Goal: Task Accomplishment & Management: Manage account settings

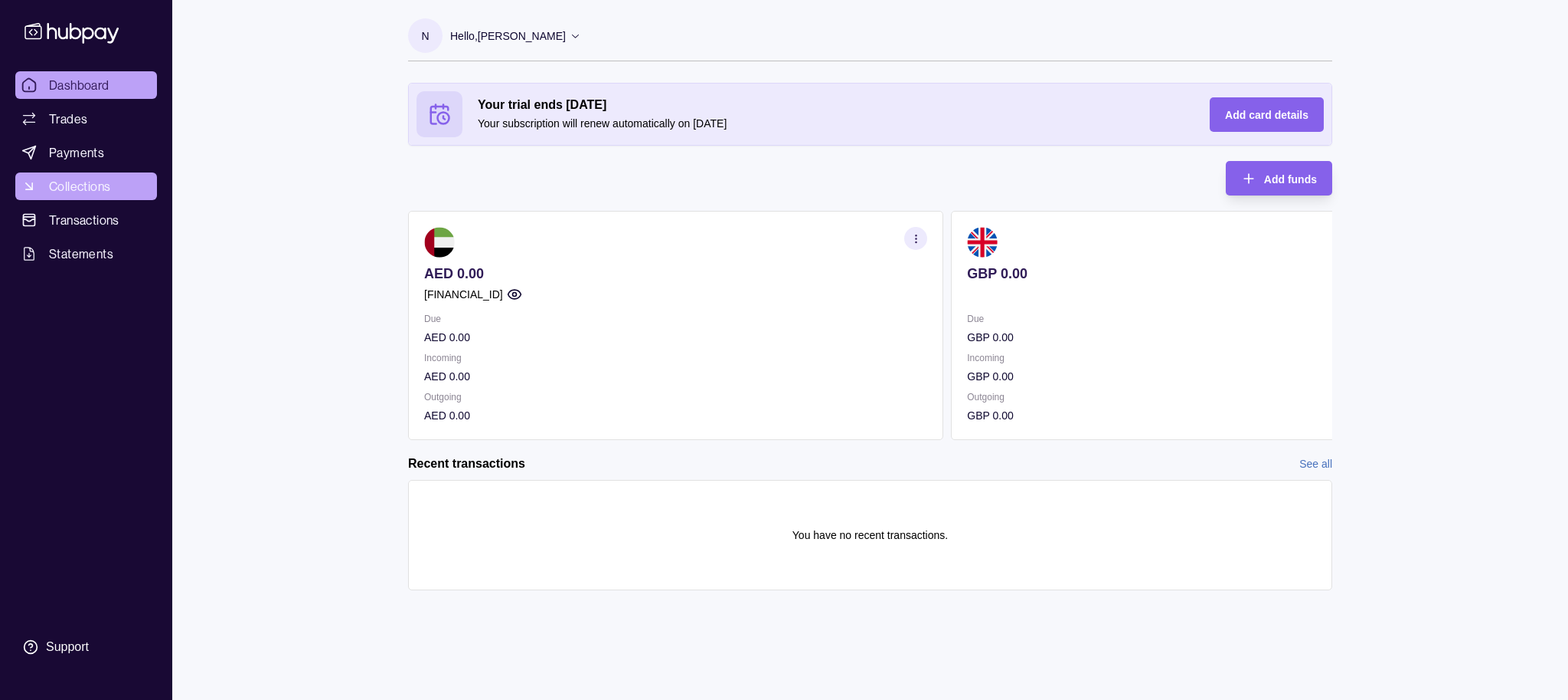
click at [92, 188] on span "Collections" at bounding box center [79, 186] width 61 height 18
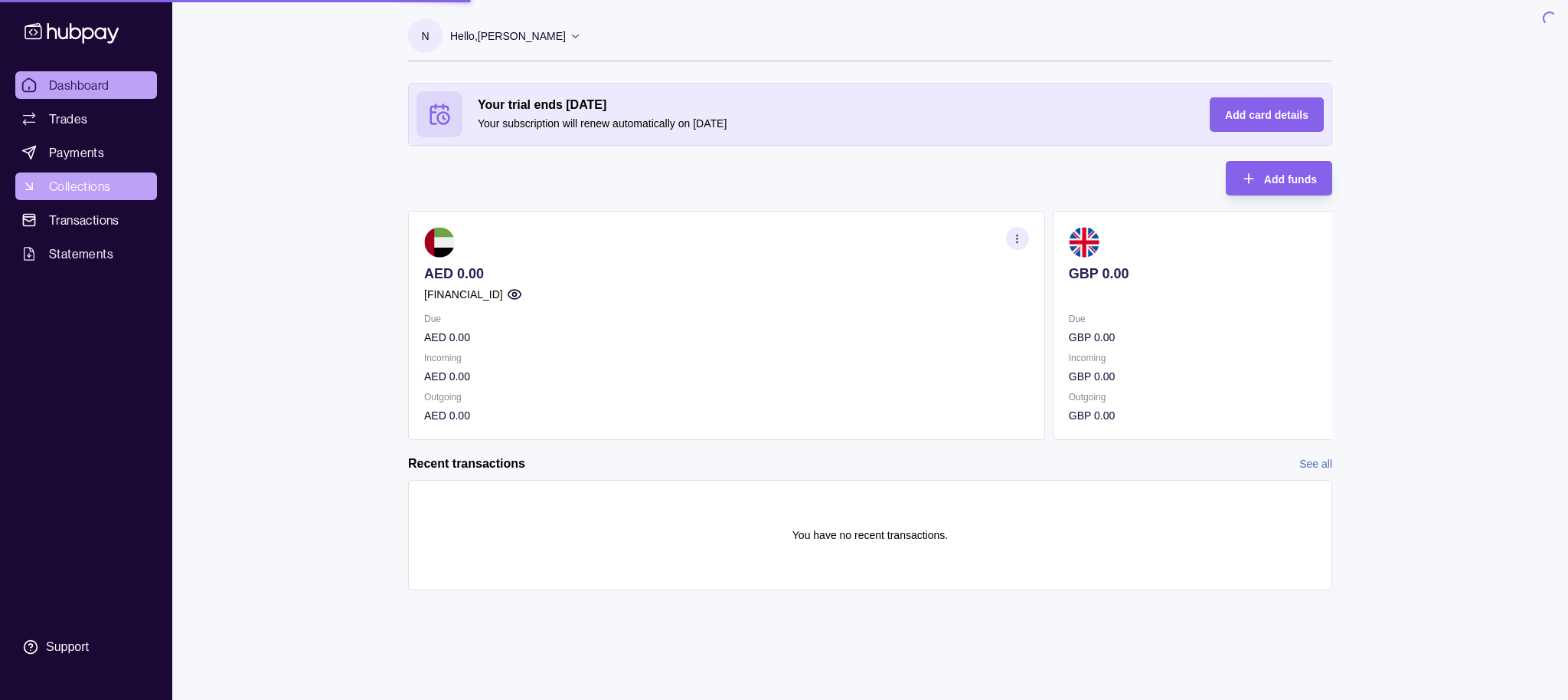
scroll to position [0, 21]
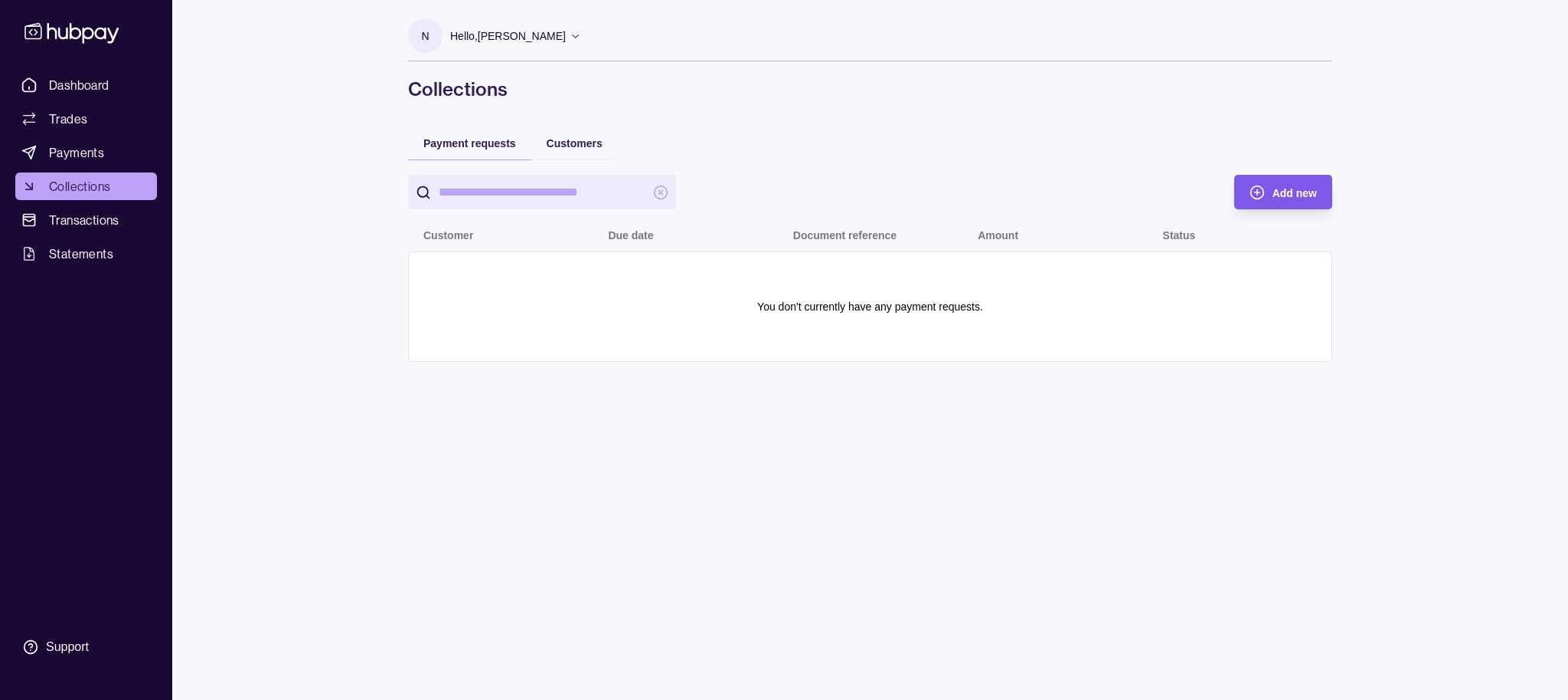
click at [1270, 197] on div "Add new" at bounding box center [1271, 192] width 90 height 35
click at [497, 147] on span "Payment requests" at bounding box center [469, 143] width 92 height 12
click at [1267, 184] on div "Add new" at bounding box center [1271, 192] width 90 height 35
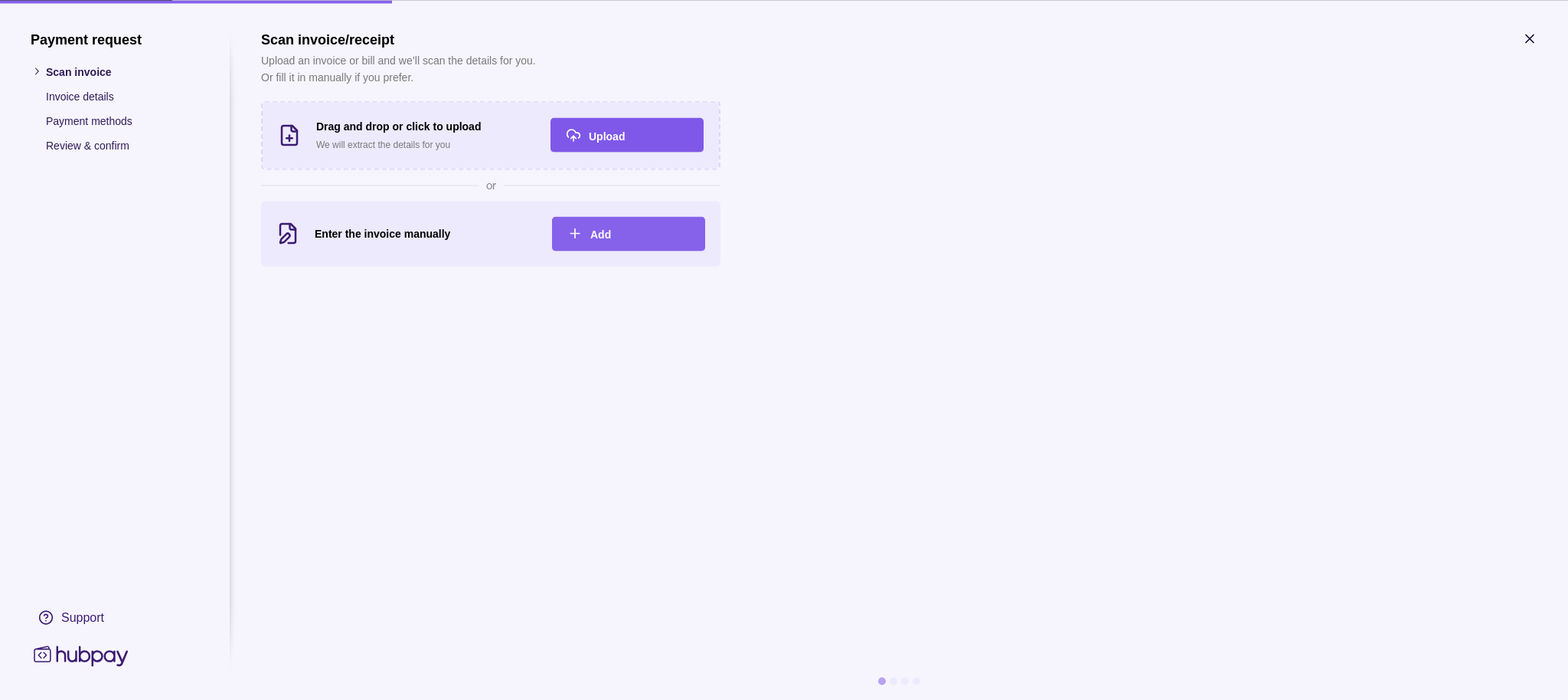
click at [689, 144] on div "Upload" at bounding box center [638, 135] width 100 height 18
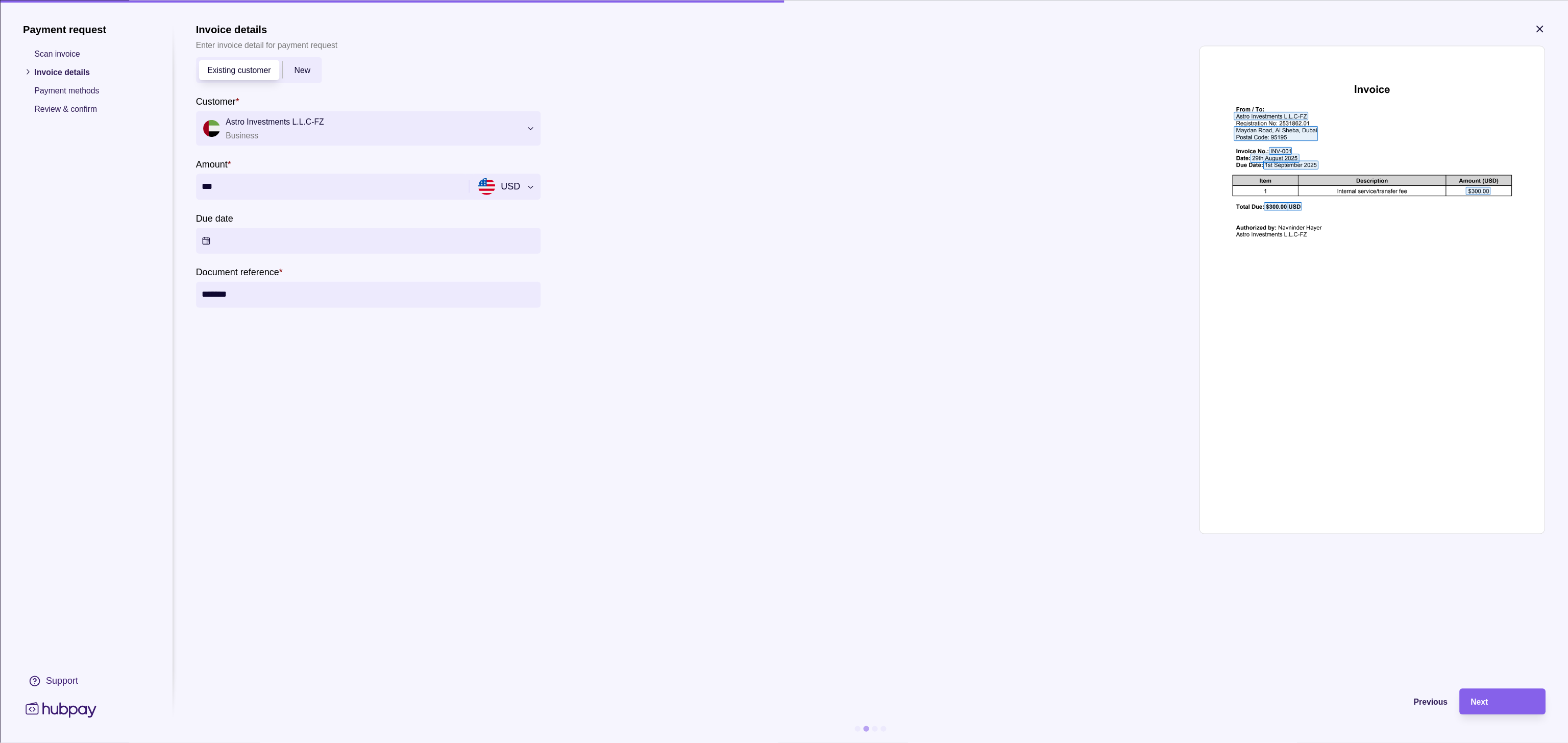
scroll to position [1, 0]
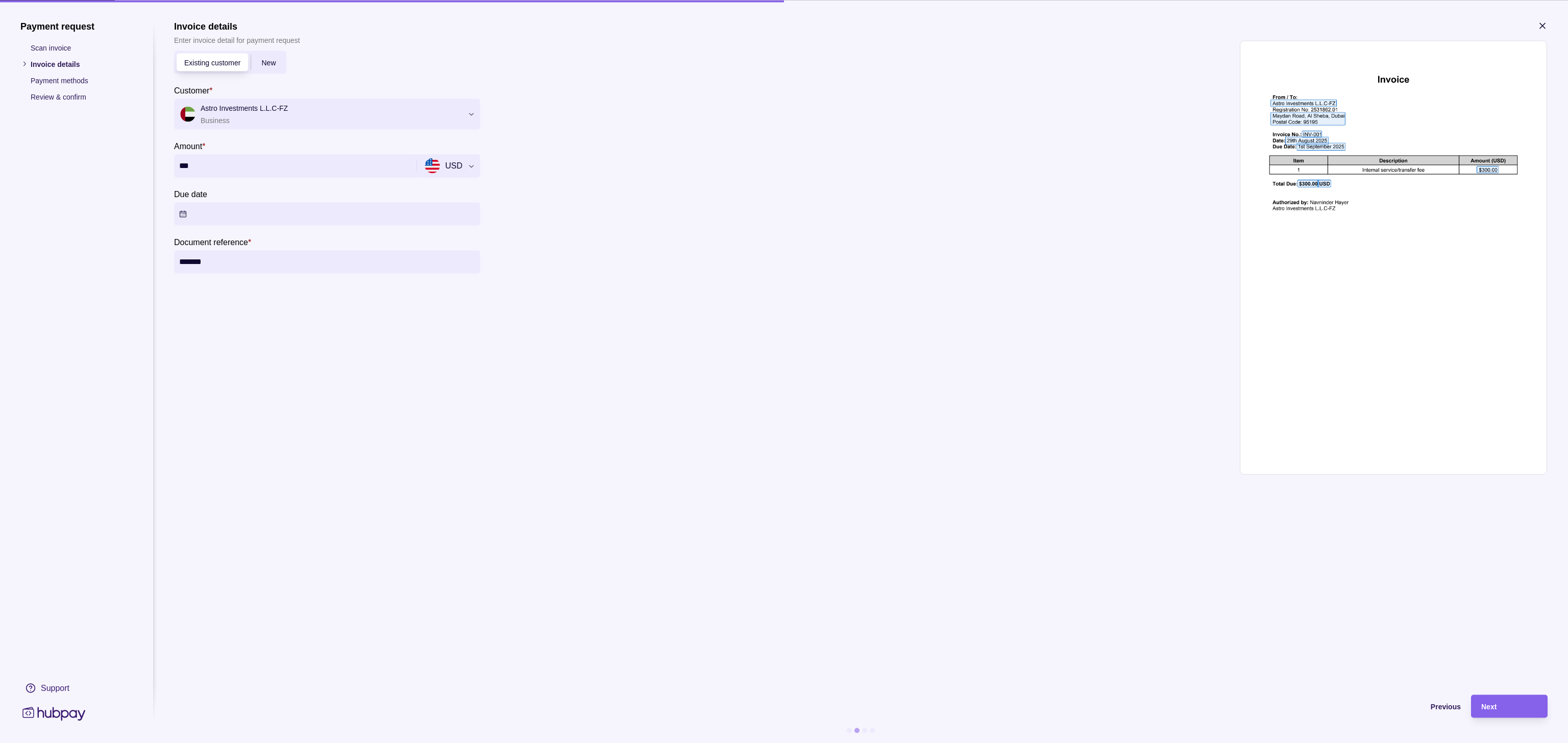
click at [480, 225] on button "Due date" at bounding box center [327, 214] width 306 height 23
click at [673, 372] on button "4" at bounding box center [673, 374] width 14 height 14
click at [576, 466] on section "**********" at bounding box center [784, 382] width 1527 height 723
click at [1045, 466] on span "Next" at bounding box center [1488, 706] width 15 height 8
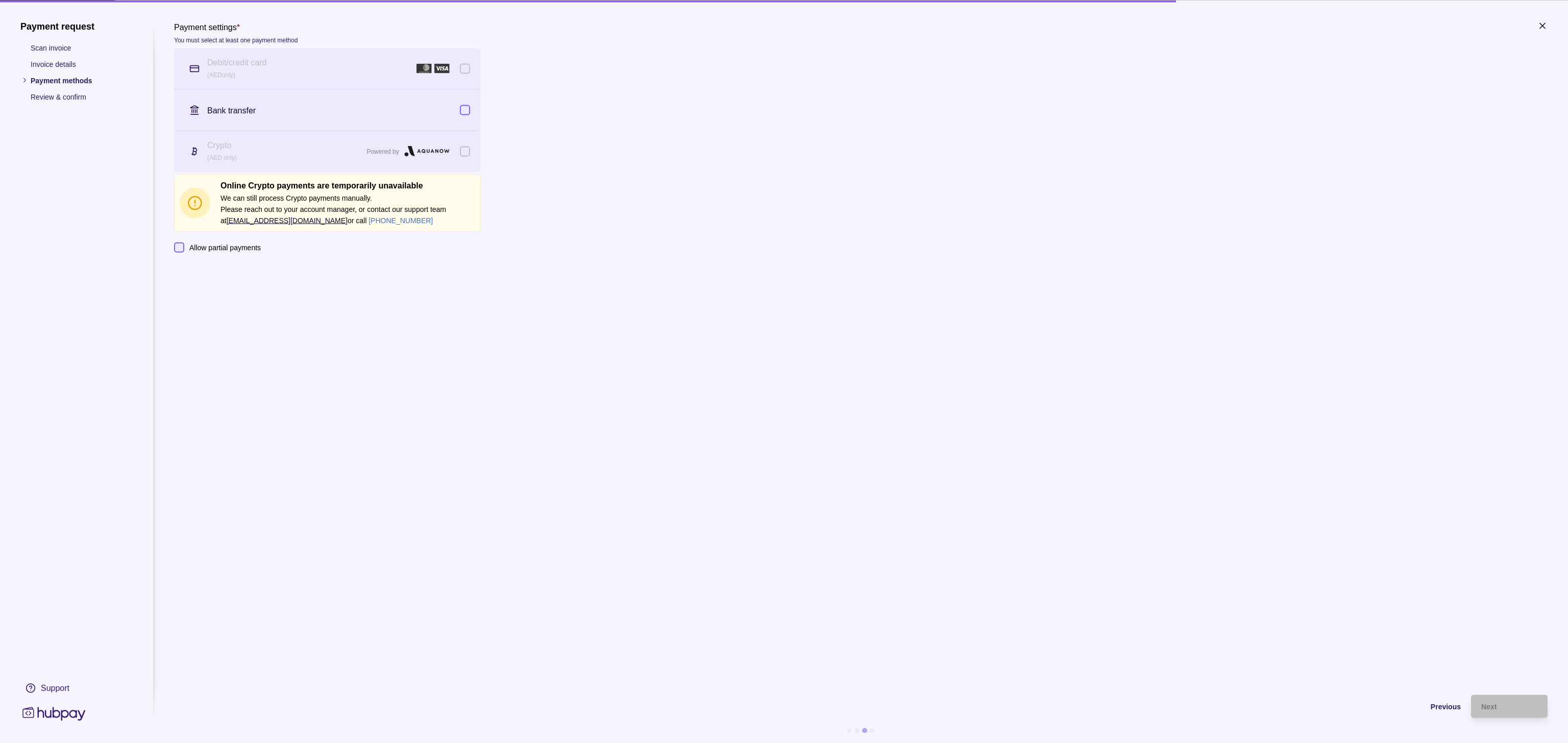
click at [480, 172] on div "Crypto (AED only) Powered by" at bounding box center [327, 151] width 306 height 41
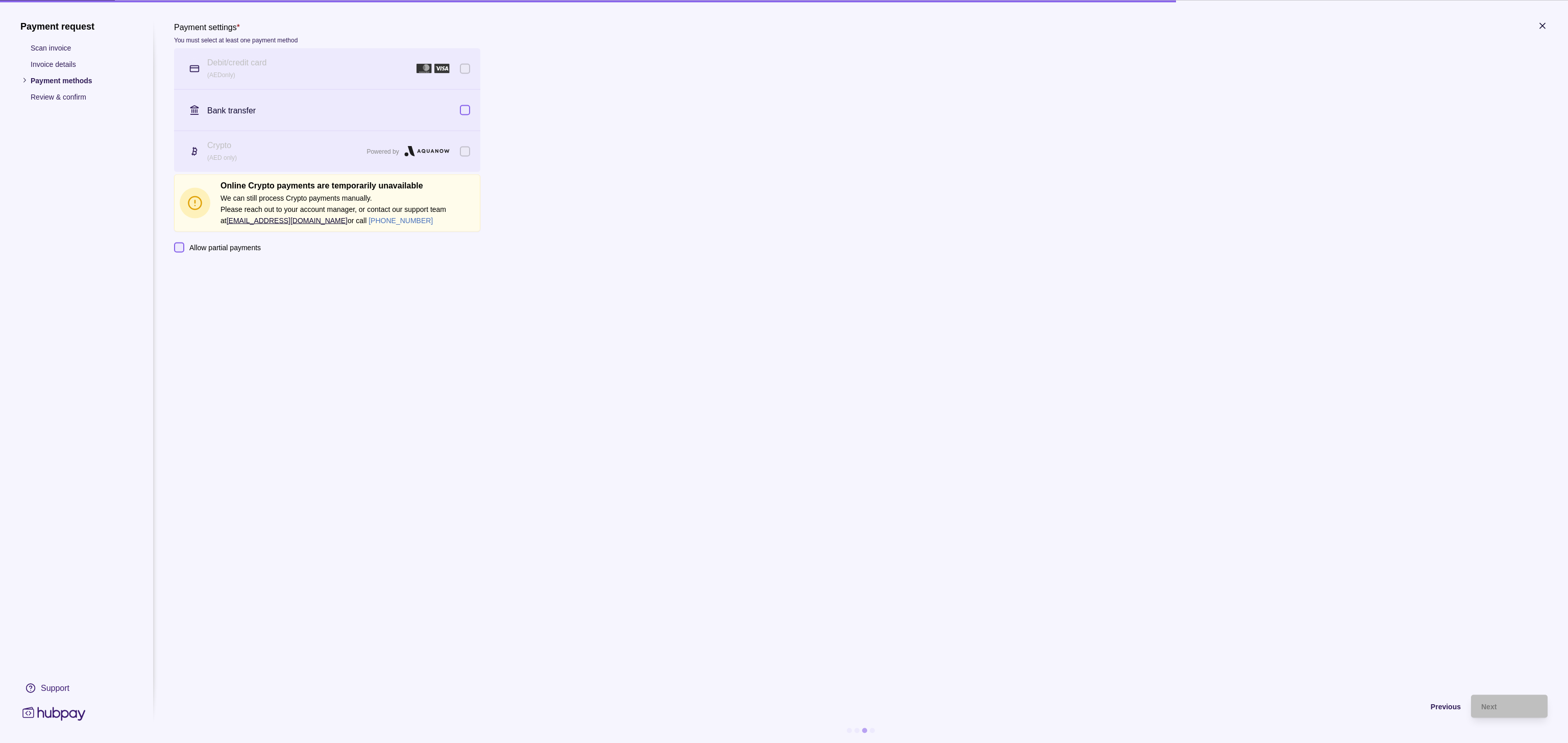
click at [480, 172] on div "Crypto (AED only) Powered by" at bounding box center [327, 151] width 306 height 41
click at [1045, 30] on icon "button" at bounding box center [1542, 26] width 10 height 10
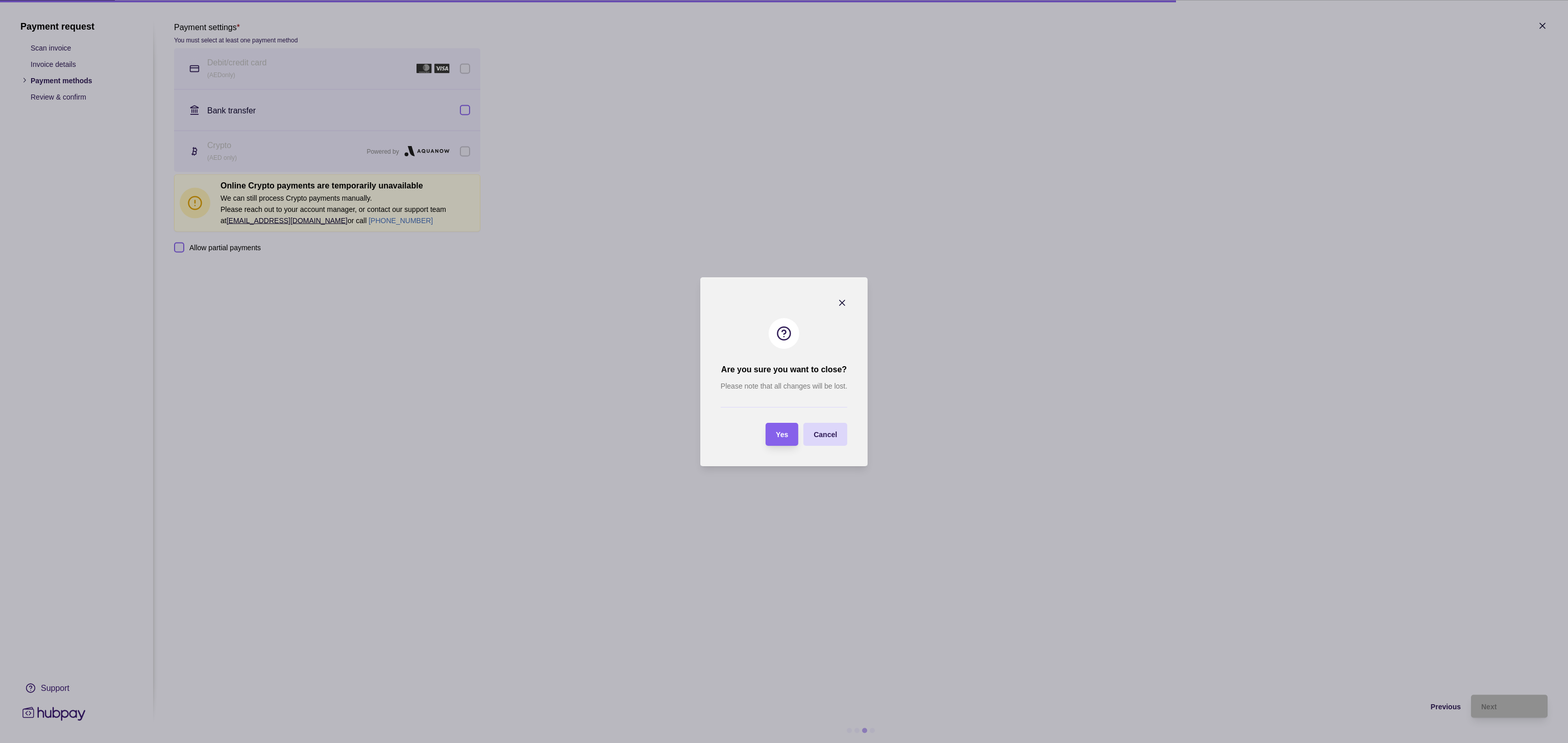
click at [782, 428] on div "Yes" at bounding box center [782, 434] width 12 height 12
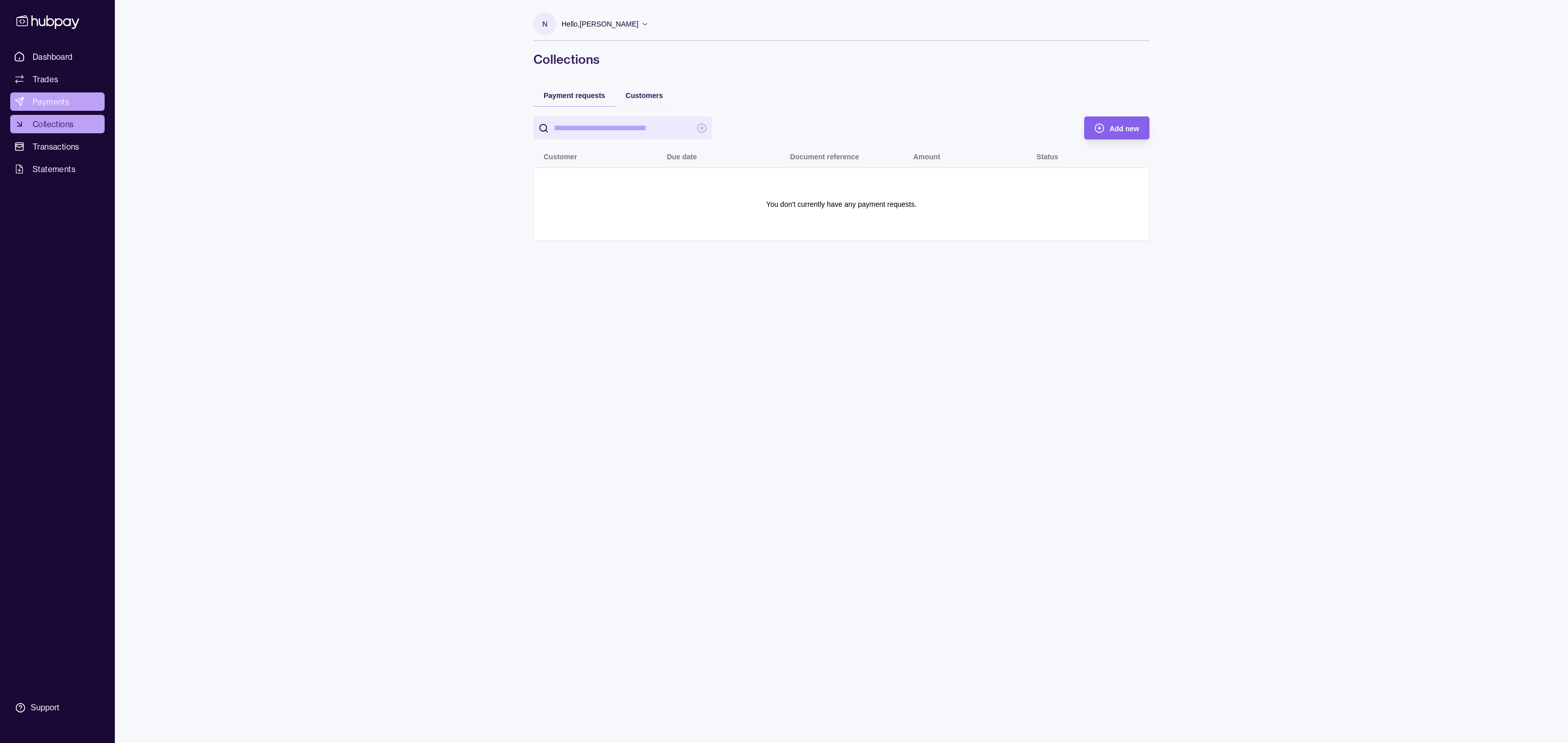
click at [40, 96] on span "Payments" at bounding box center [51, 102] width 37 height 12
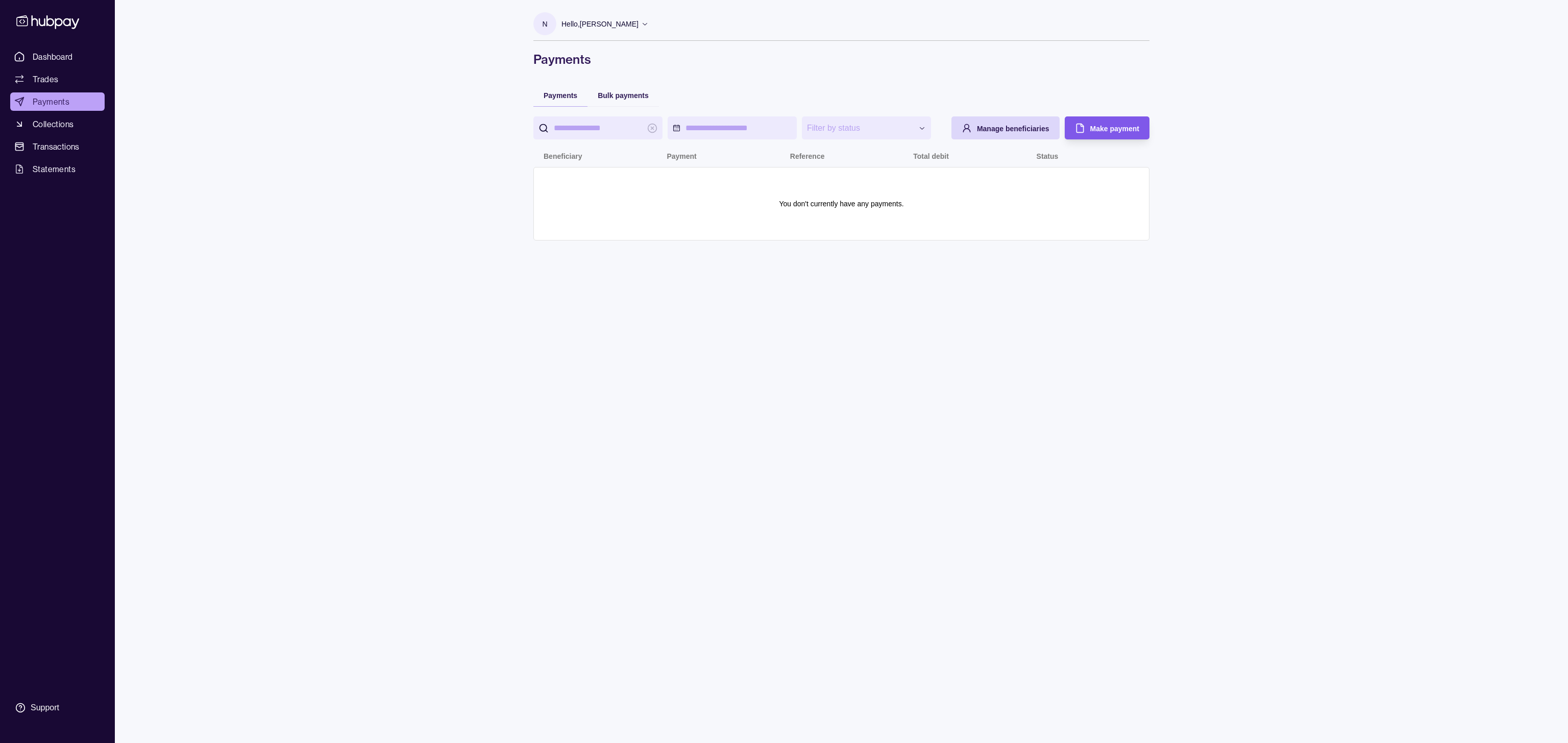
click at [1045, 133] on div "Make payment" at bounding box center [1115, 128] width 49 height 12
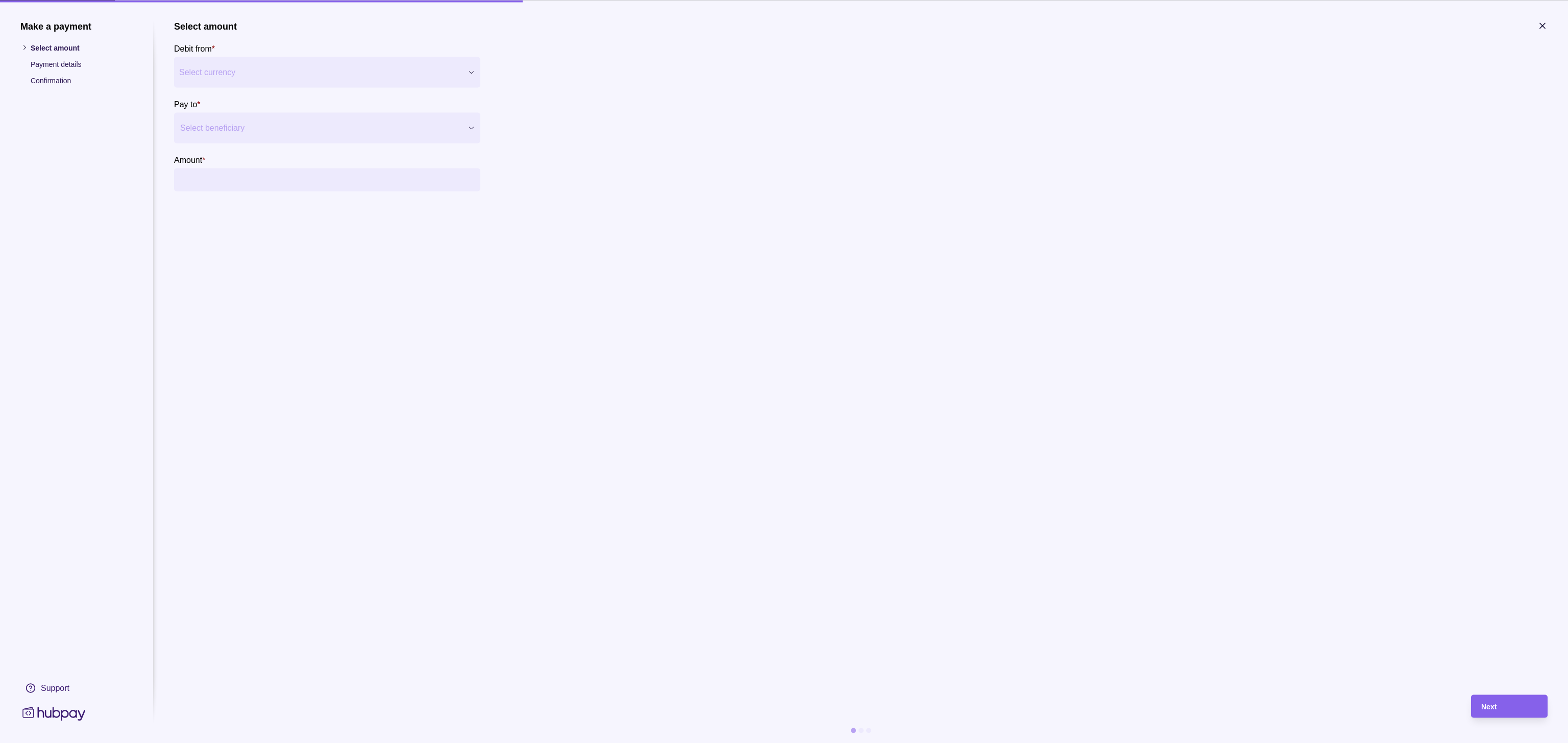
click at [1045, 30] on icon "button" at bounding box center [1542, 26] width 10 height 10
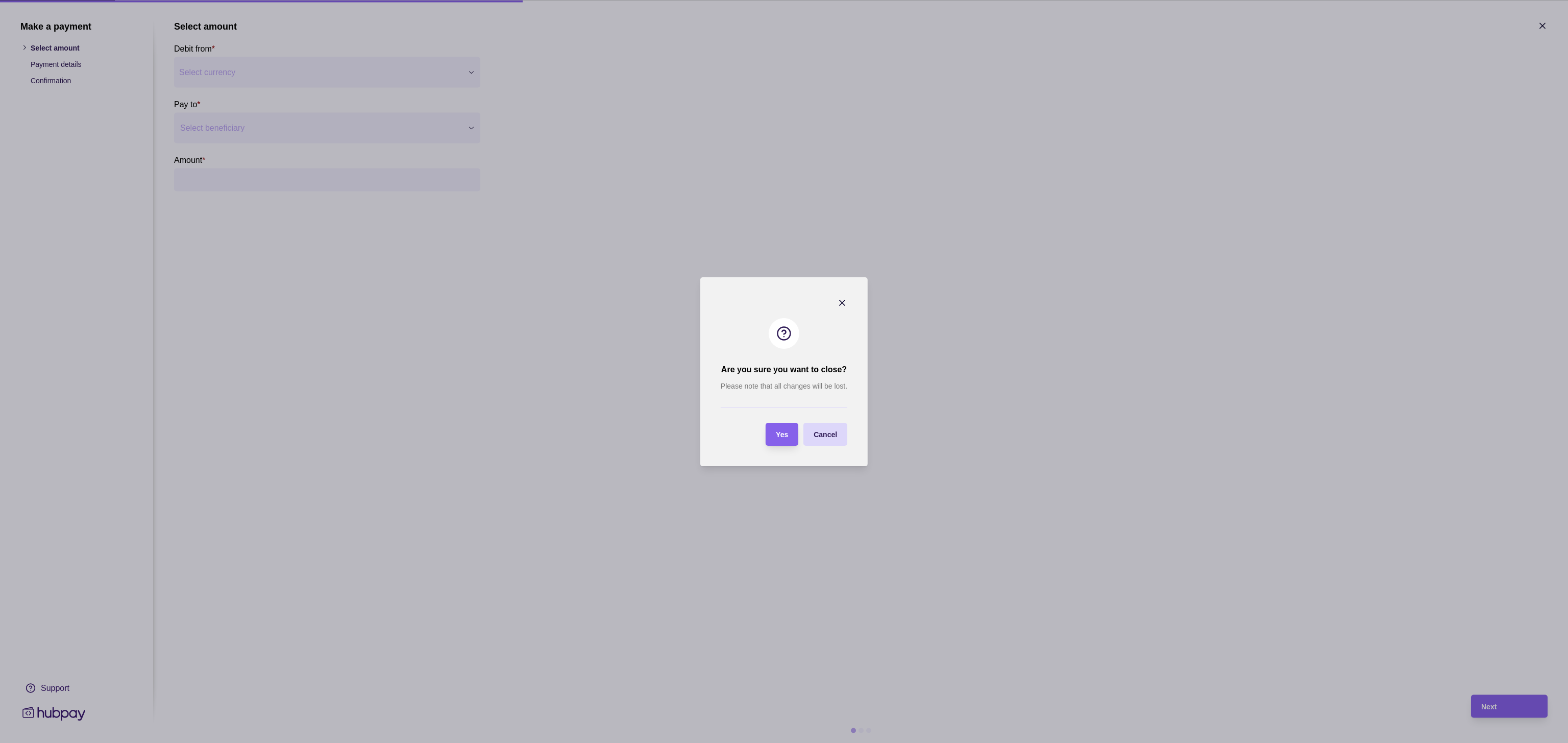
click at [792, 432] on section "Yes" at bounding box center [782, 434] width 33 height 23
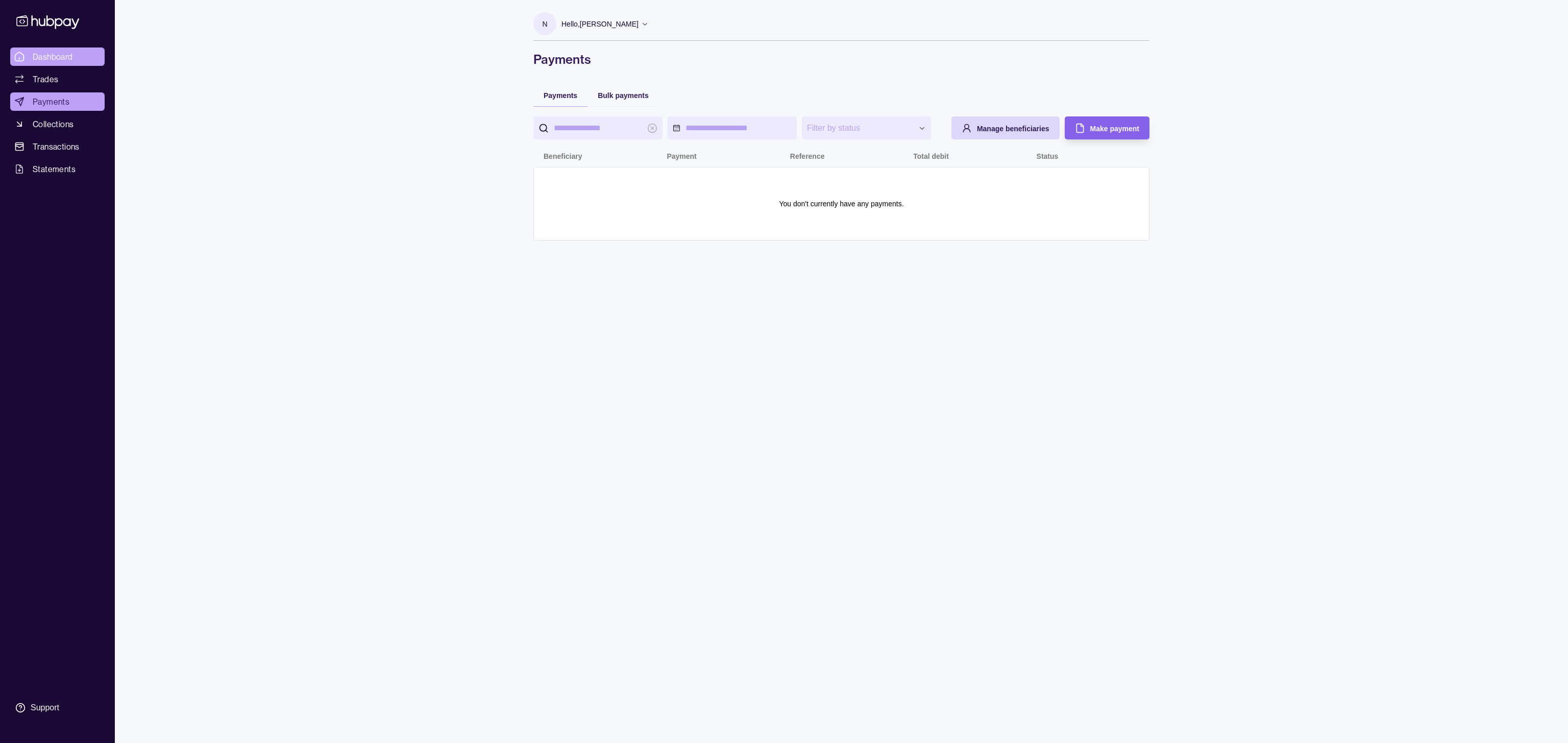
click at [48, 61] on span "Dashboard" at bounding box center [53, 57] width 40 height 12
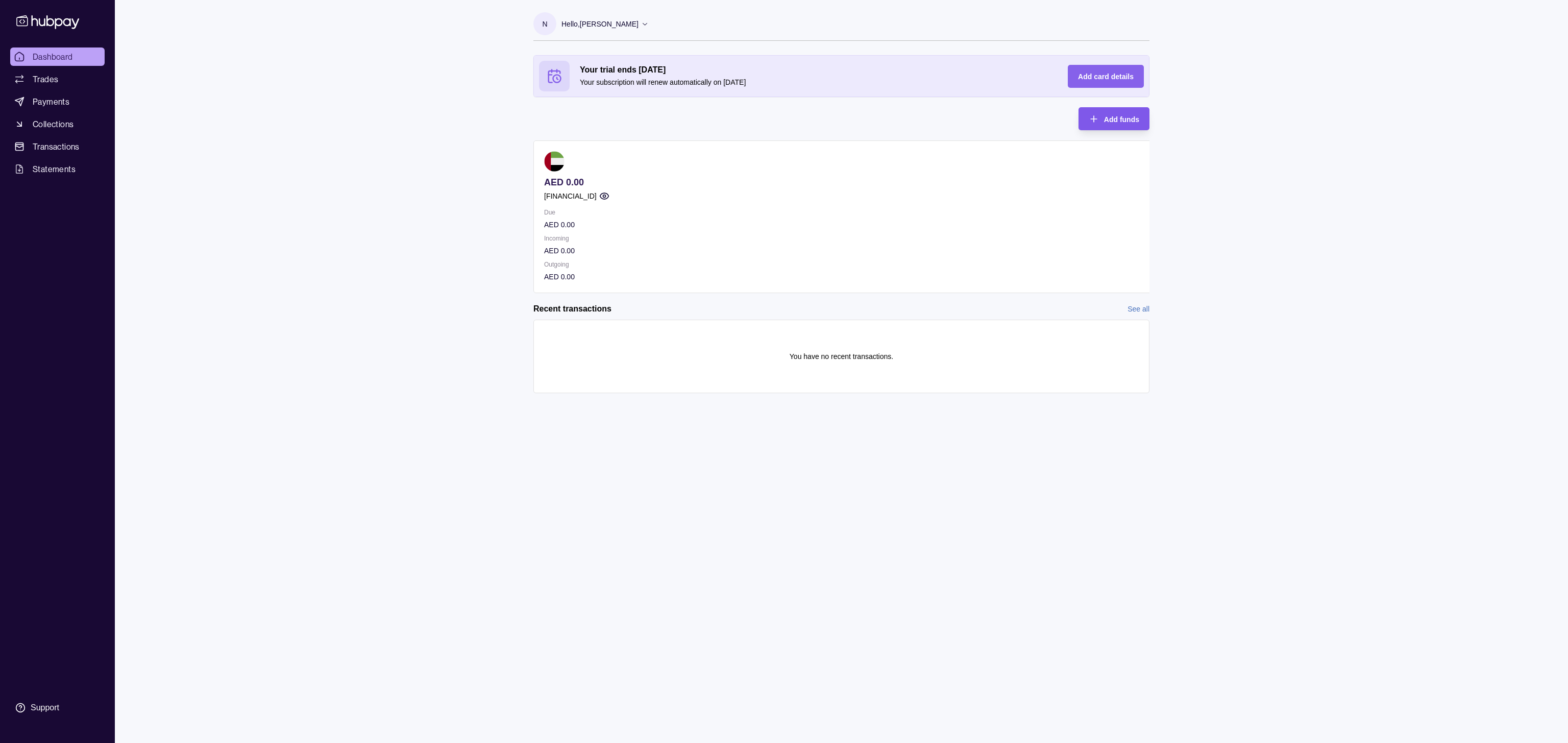
scroll to position [0, 9]
click at [1045, 116] on span "Add funds" at bounding box center [1122, 119] width 35 height 8
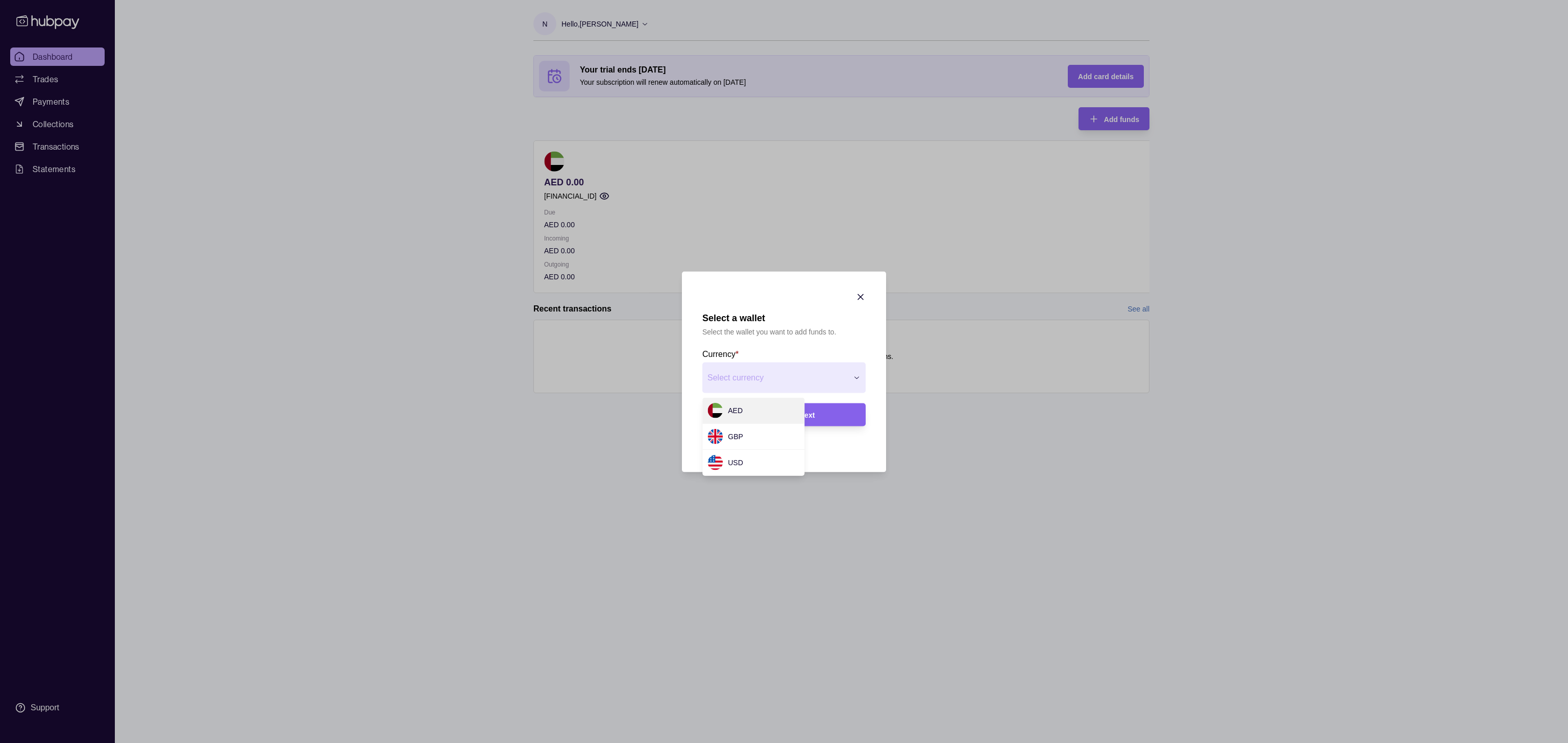
click at [811, 466] on div "Select a wallet Select the wallet you want to add funds to. Currency * Select c…" at bounding box center [784, 743] width 1568 height 0
click at [866, 291] on section "Select a wallet Select the wallet you want to add funds to. Currency * Select c…" at bounding box center [783, 372] width 204 height 201
click at [861, 300] on icon "button" at bounding box center [860, 297] width 10 height 10
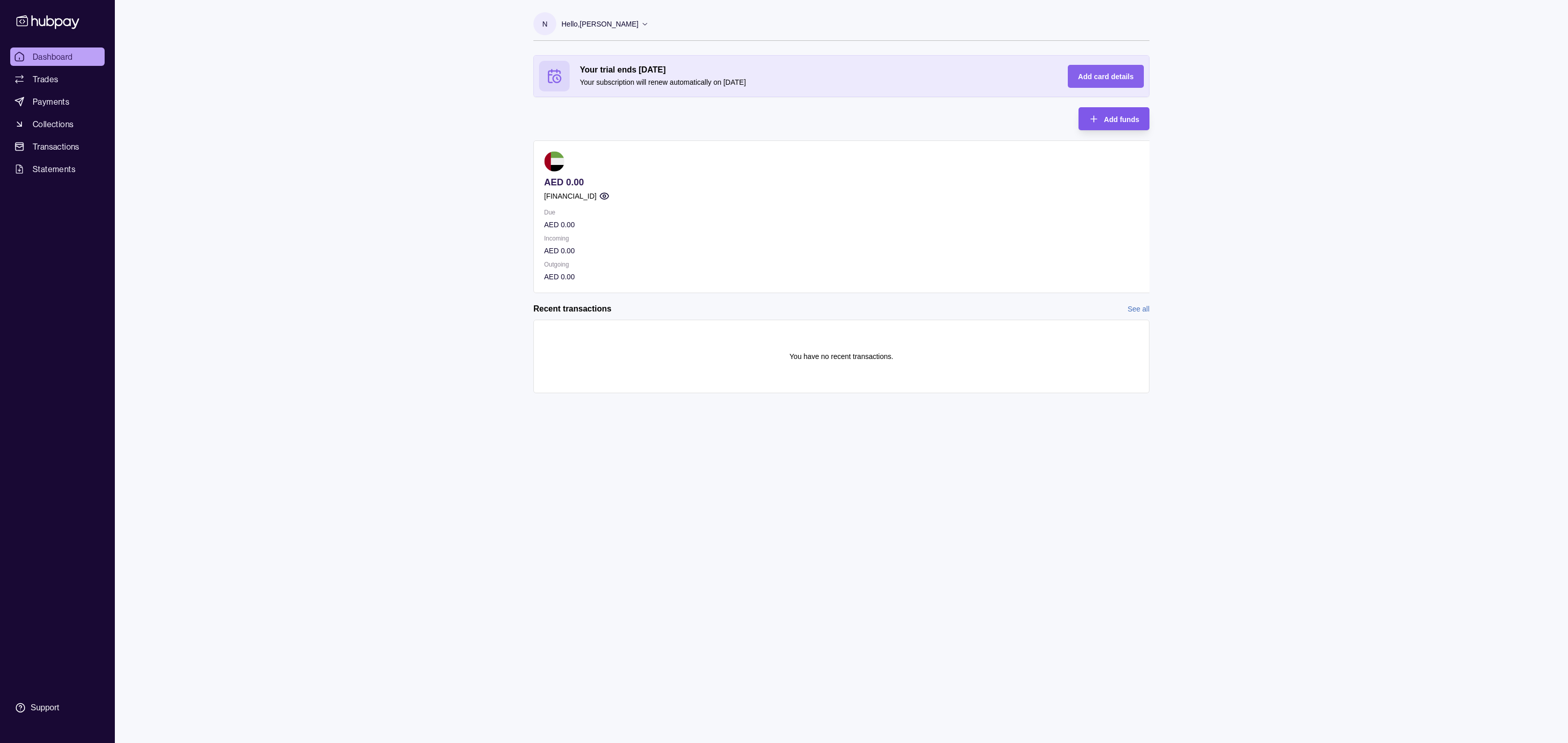
scroll to position [0, 21]
click at [1045, 122] on span "Add funds" at bounding box center [1122, 119] width 35 height 8
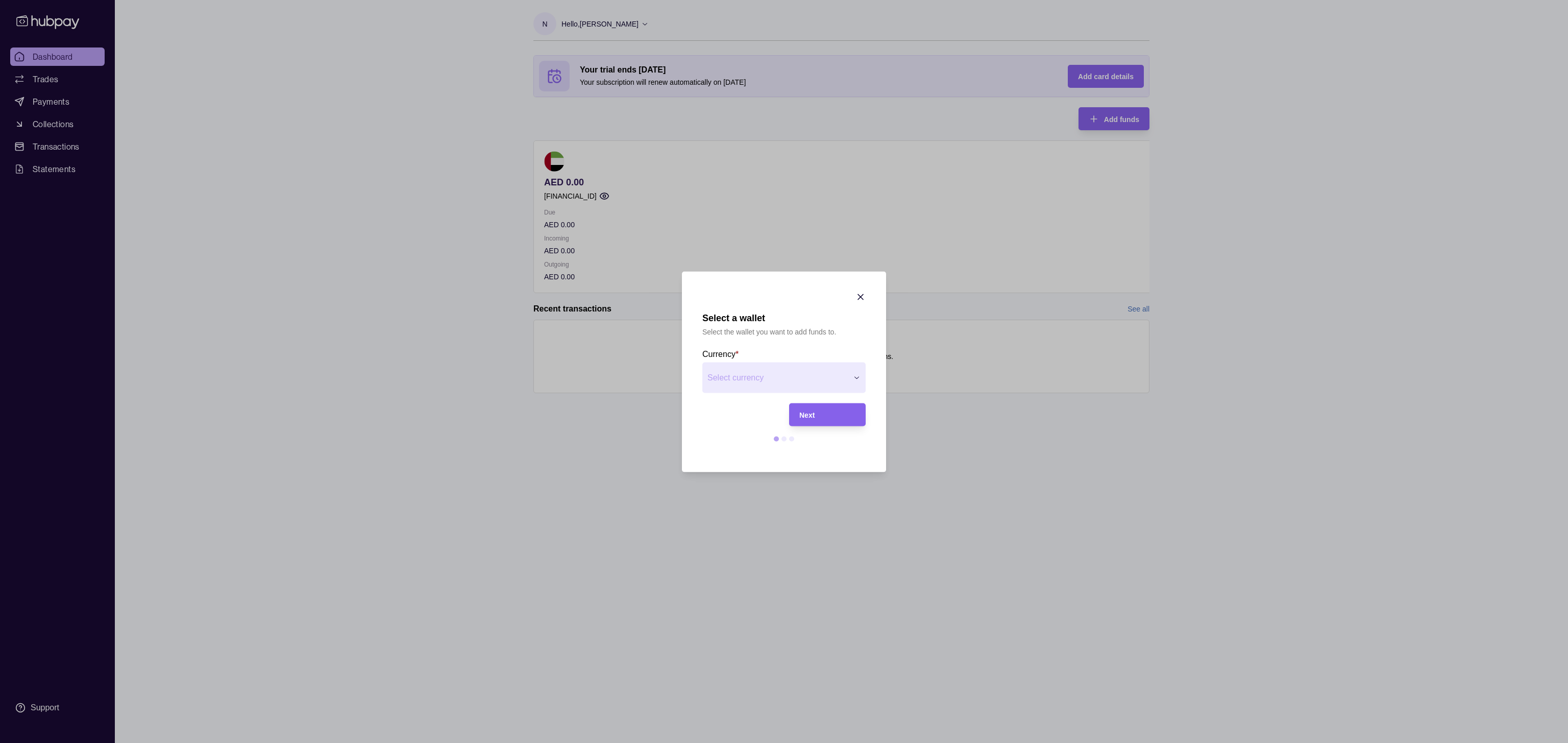
click at [822, 466] on div "Select a wallet Select the wallet you want to add funds to. Currency * Select c…" at bounding box center [784, 743] width 1568 height 0
click at [799, 416] on span "Next" at bounding box center [807, 415] width 15 height 8
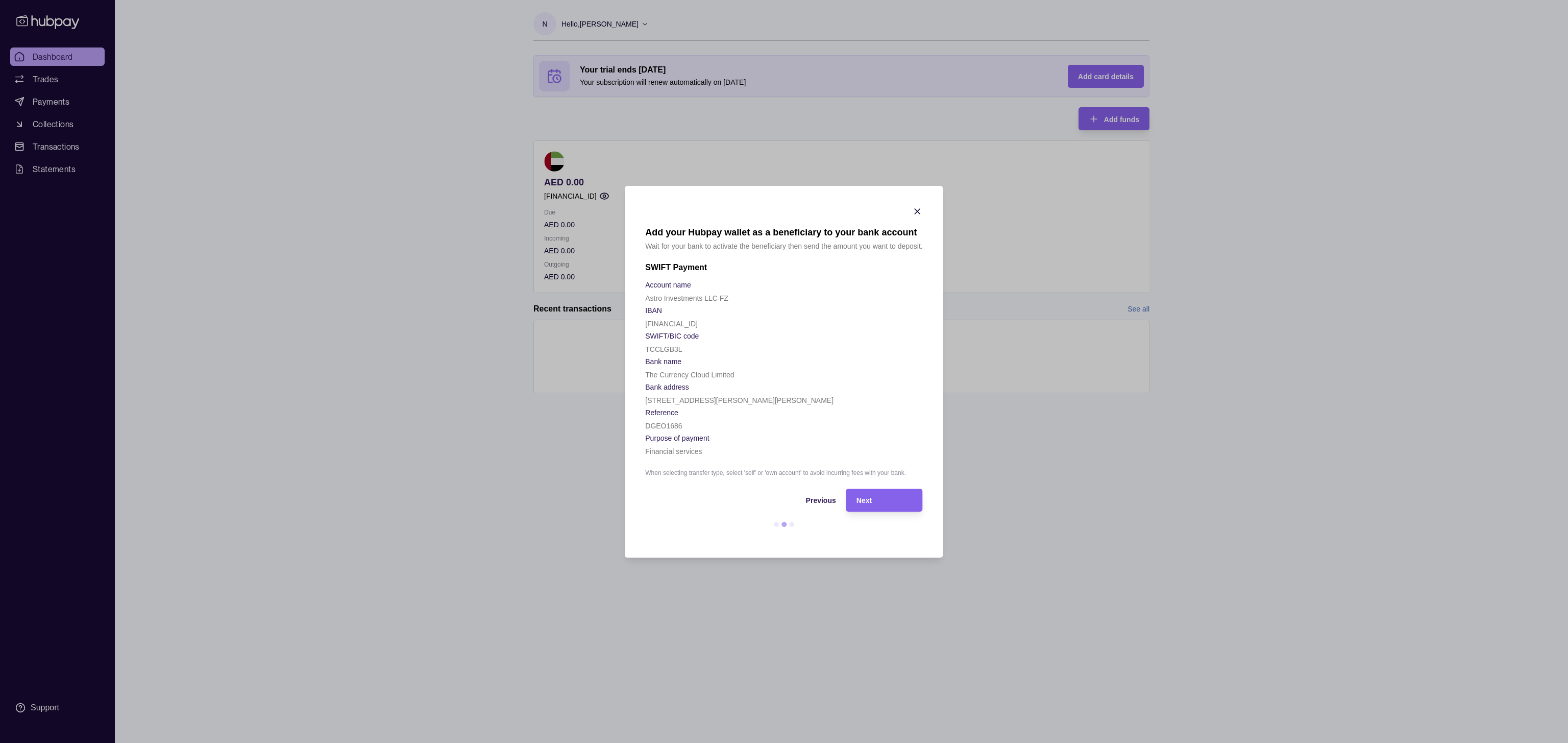
click at [922, 207] on icon "button" at bounding box center [917, 211] width 10 height 10
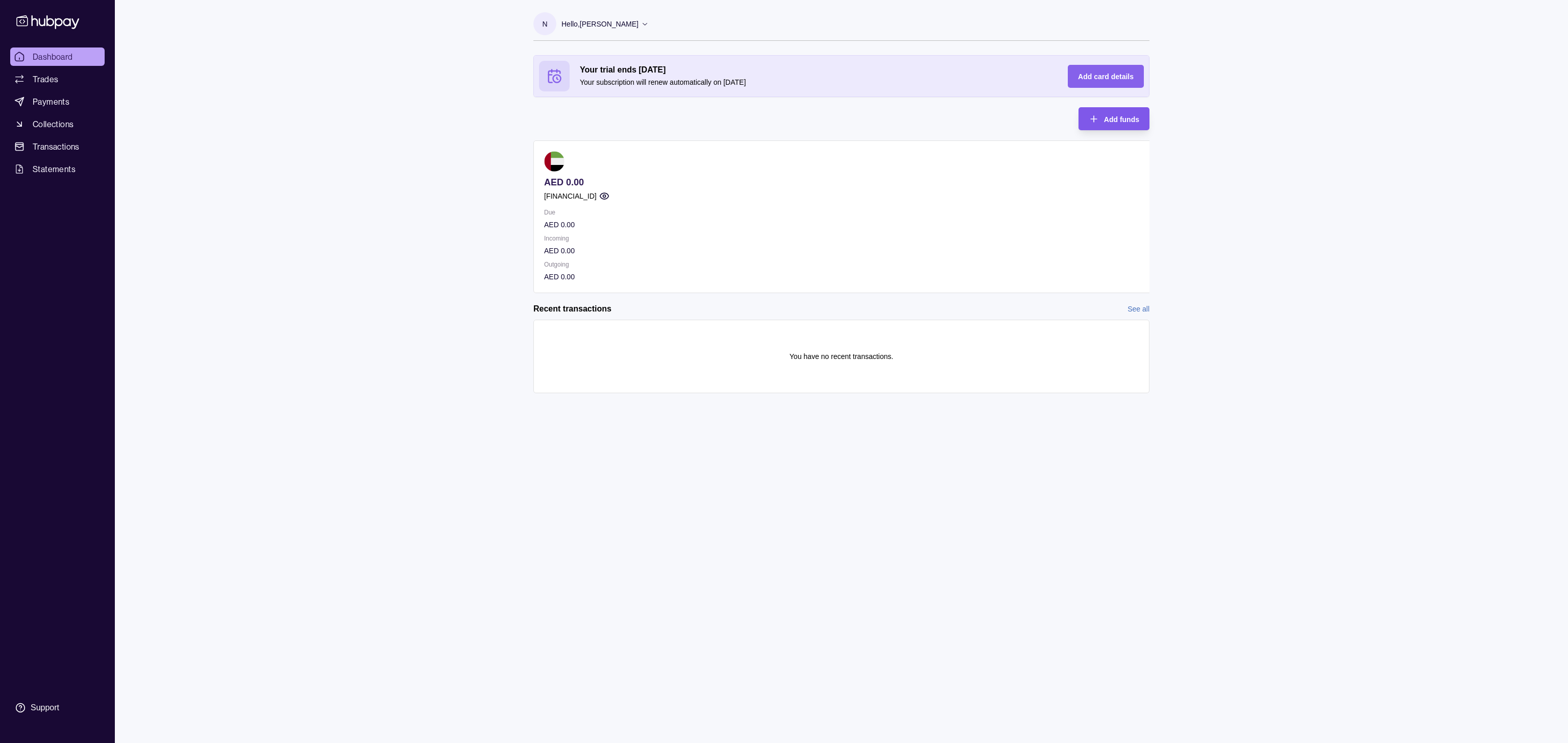
click at [1045, 116] on span "Add funds" at bounding box center [1122, 119] width 35 height 8
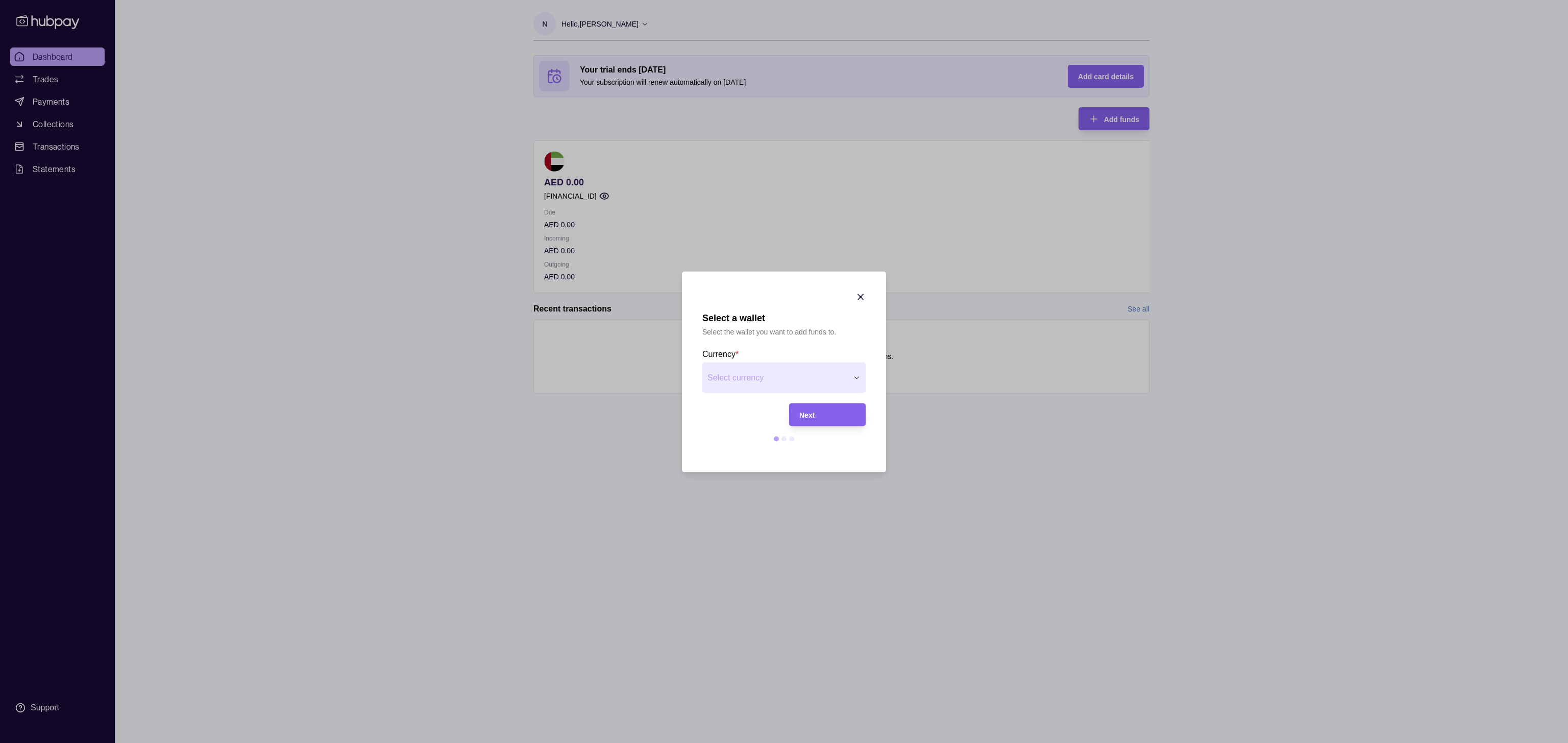
click at [768, 466] on div "Select a wallet Select the wallet you want to add funds to. Currency * Select c…" at bounding box center [784, 743] width 1568 height 0
click at [796, 421] on div "Next" at bounding box center [819, 415] width 71 height 23
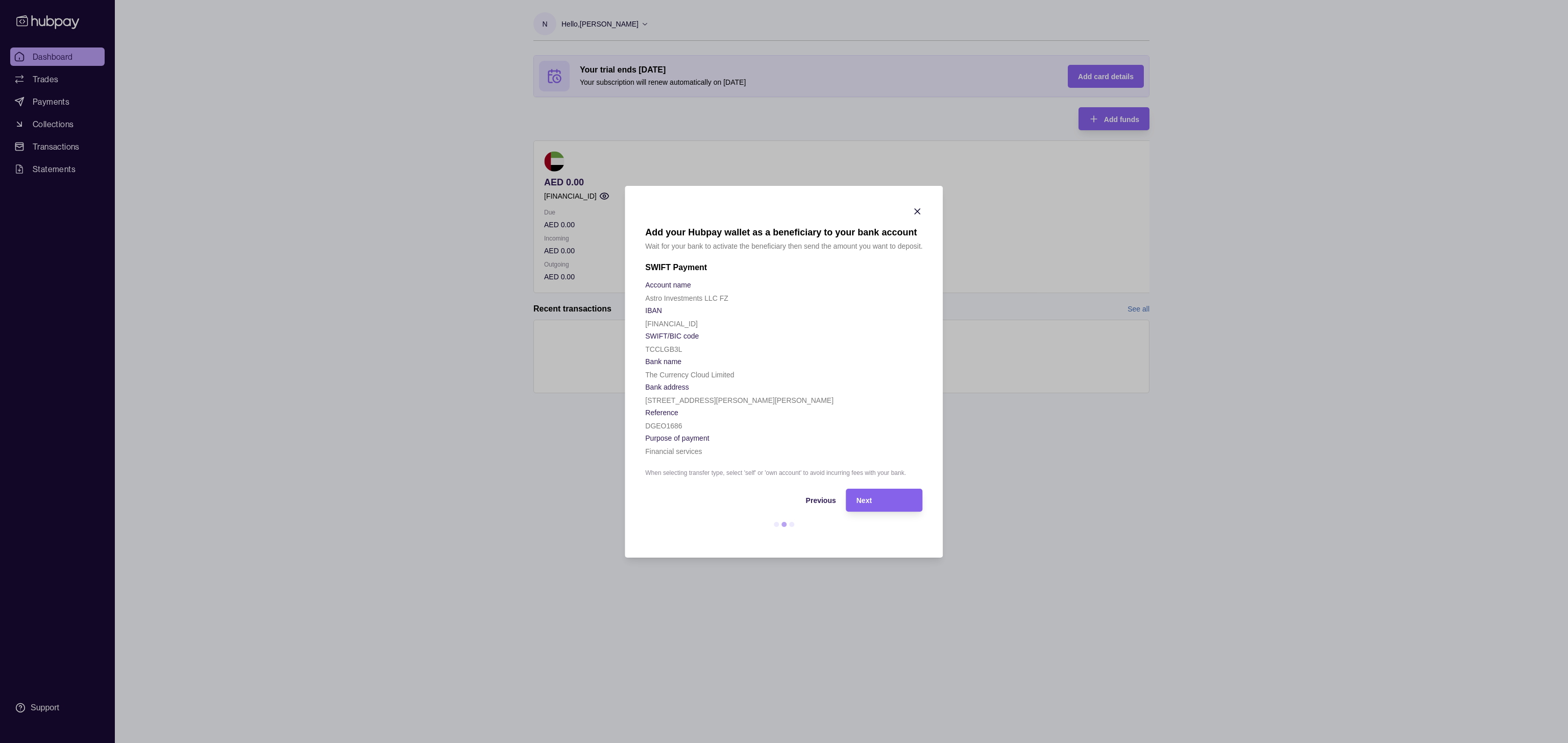
click at [922, 211] on icon "button" at bounding box center [917, 211] width 10 height 10
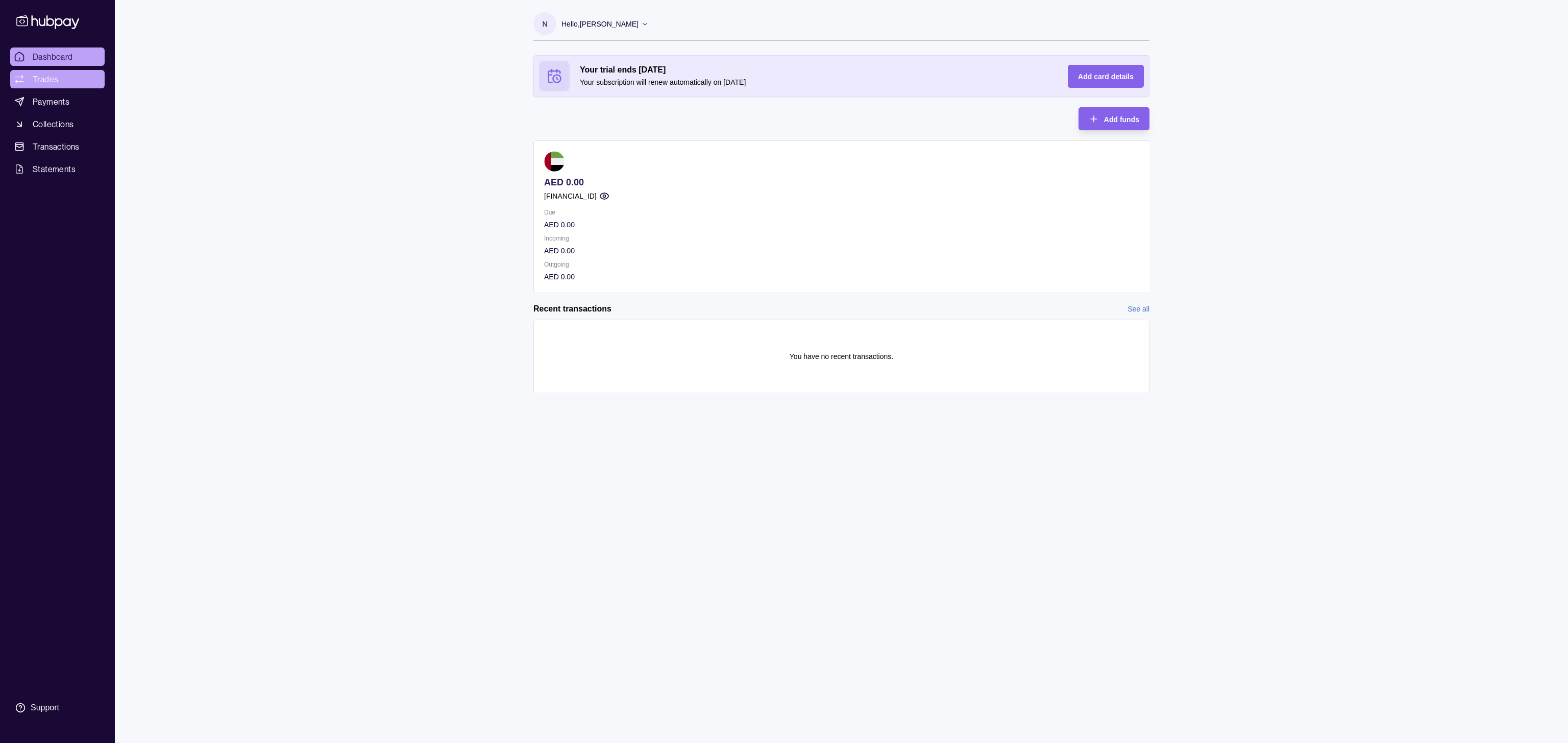
click at [35, 82] on span "Trades" at bounding box center [46, 79] width 26 height 12
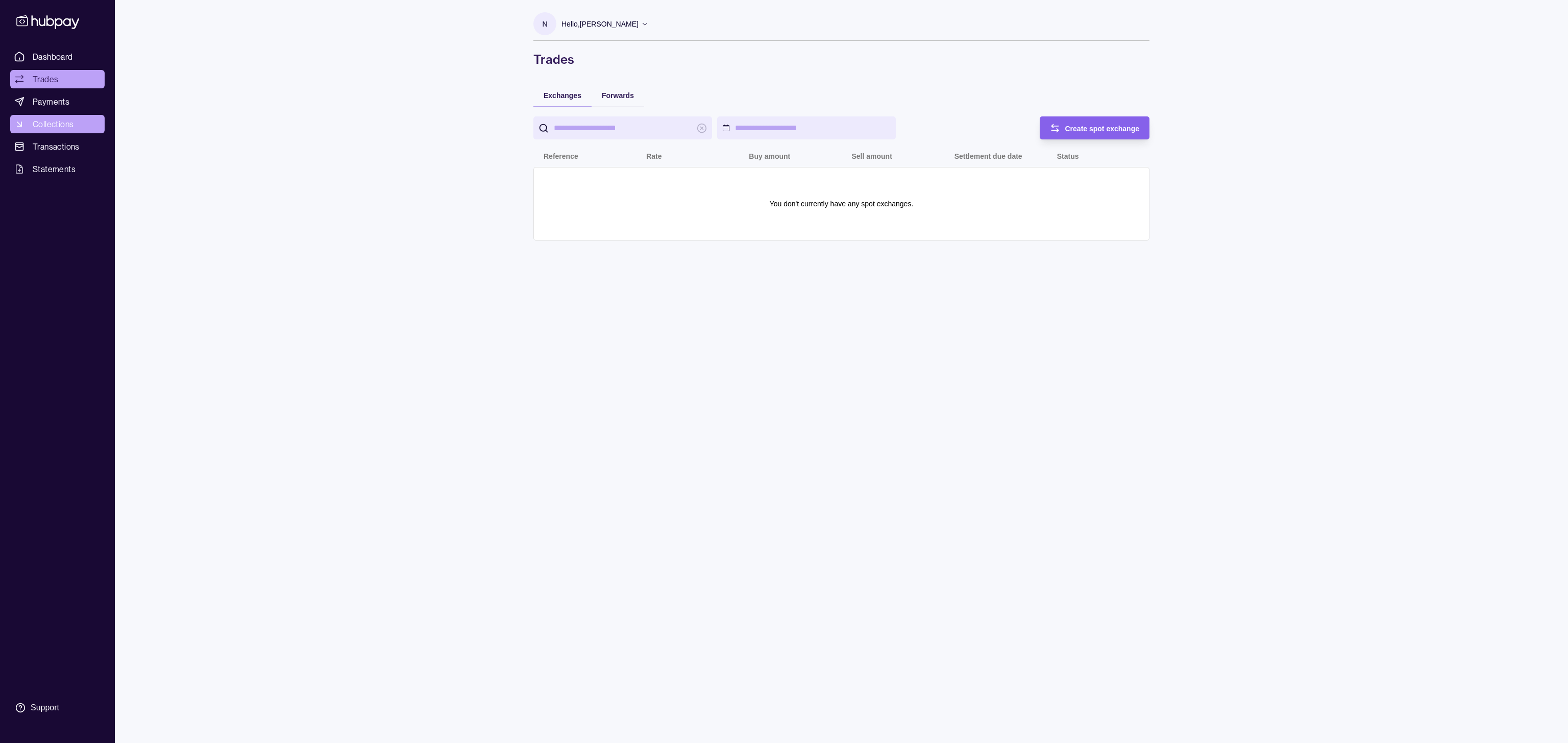
click at [42, 124] on span "Collections" at bounding box center [53, 124] width 41 height 12
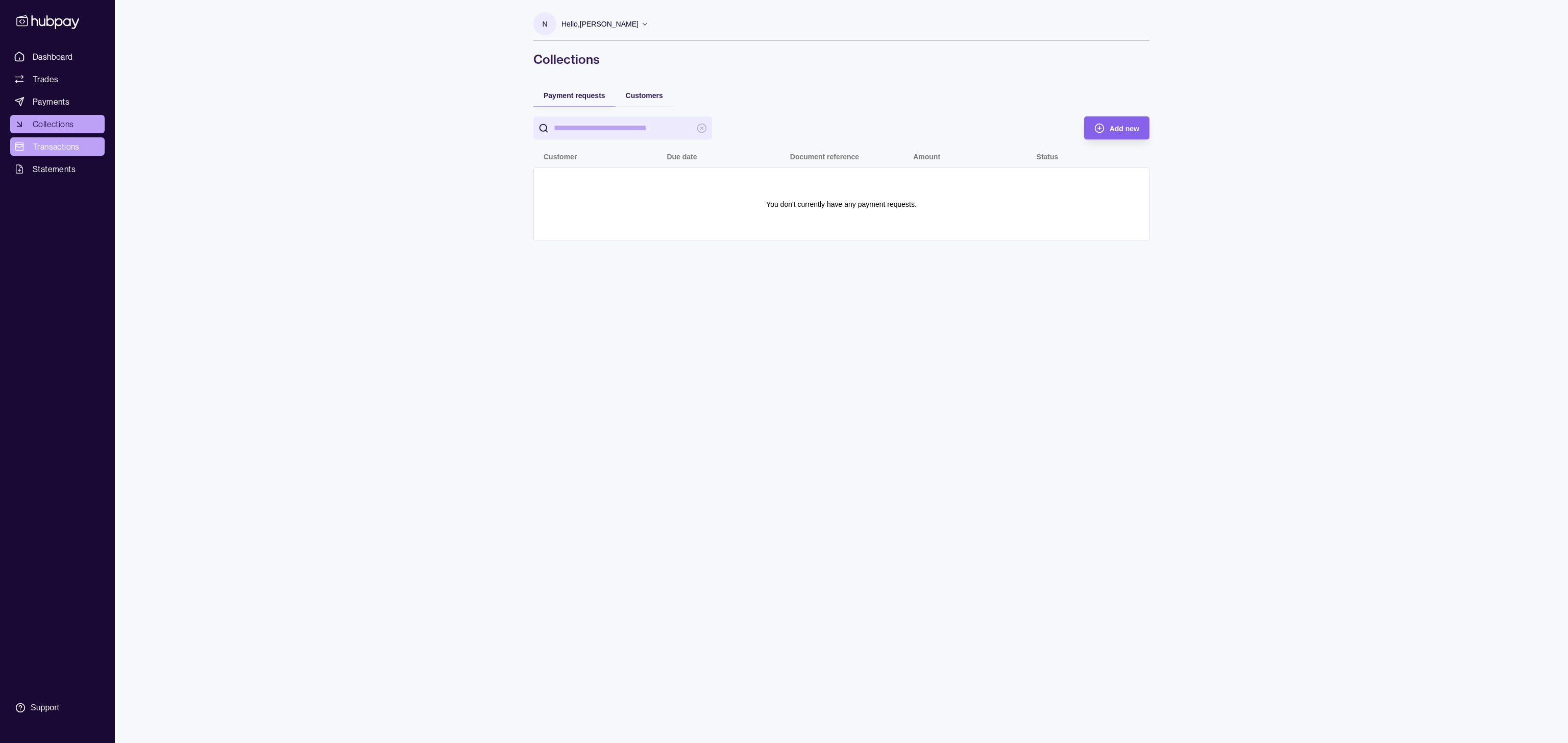
click at [48, 138] on link "Transactions" at bounding box center [57, 147] width 94 height 18
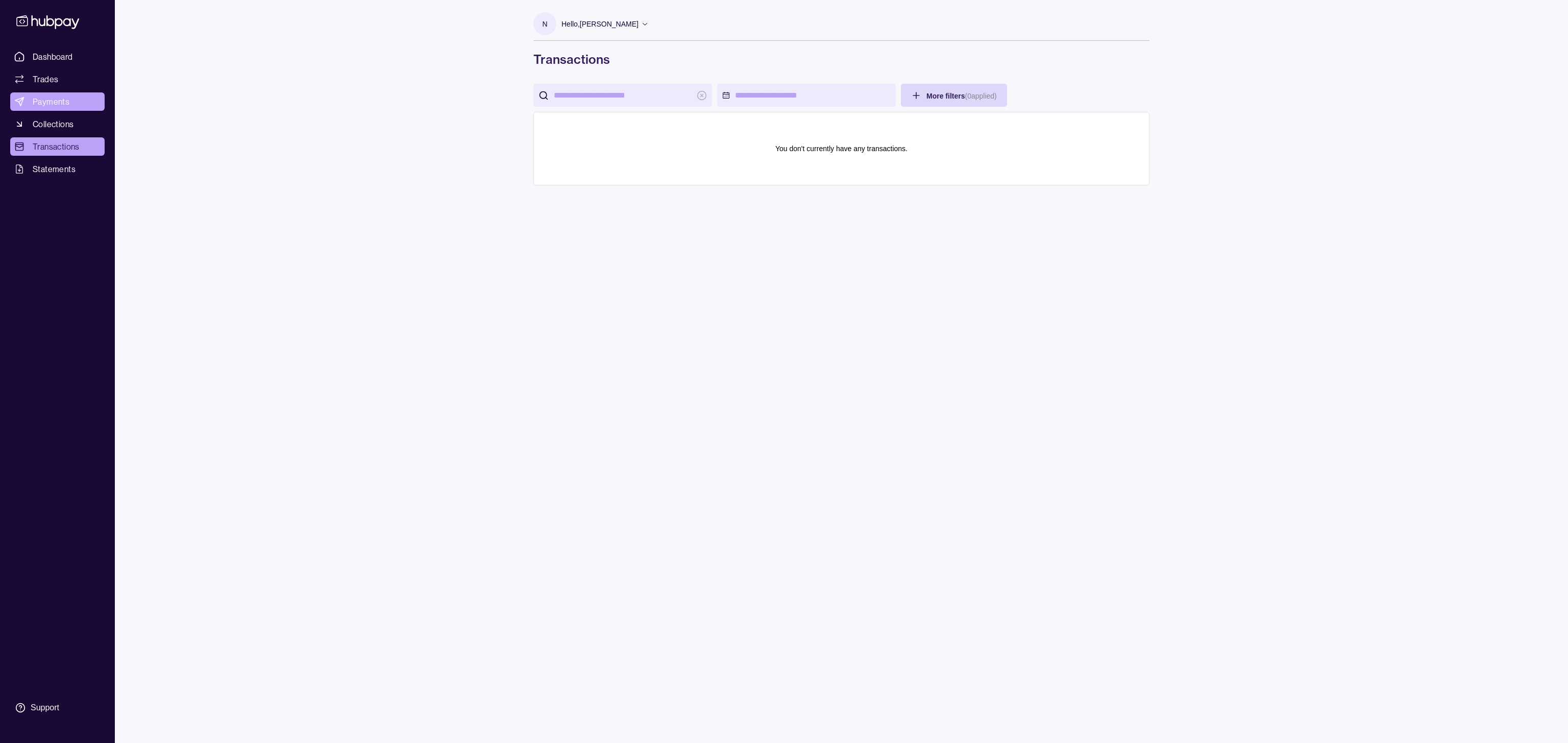
click at [40, 106] on span "Payments" at bounding box center [51, 102] width 37 height 12
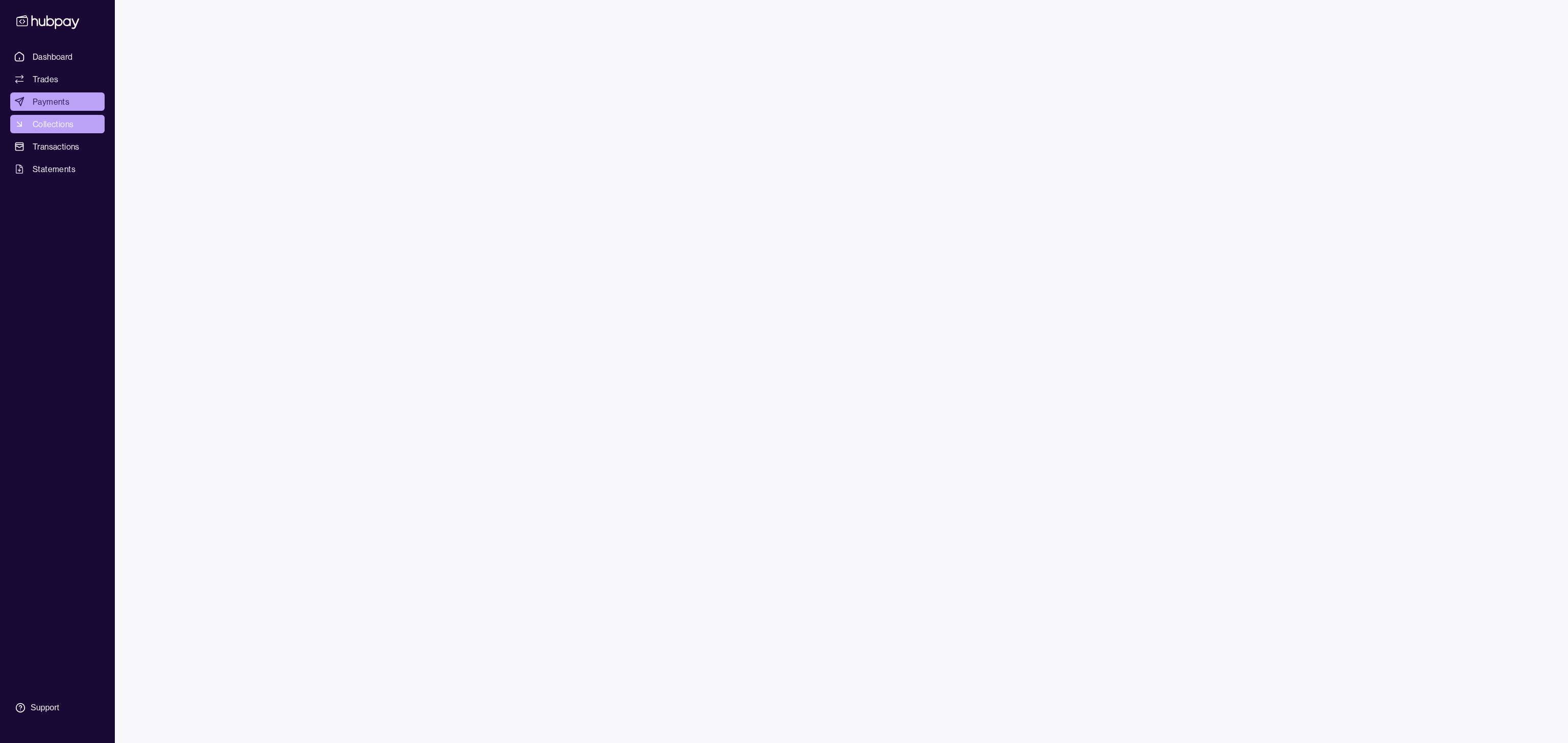
click at [47, 128] on span "Collections" at bounding box center [53, 124] width 41 height 12
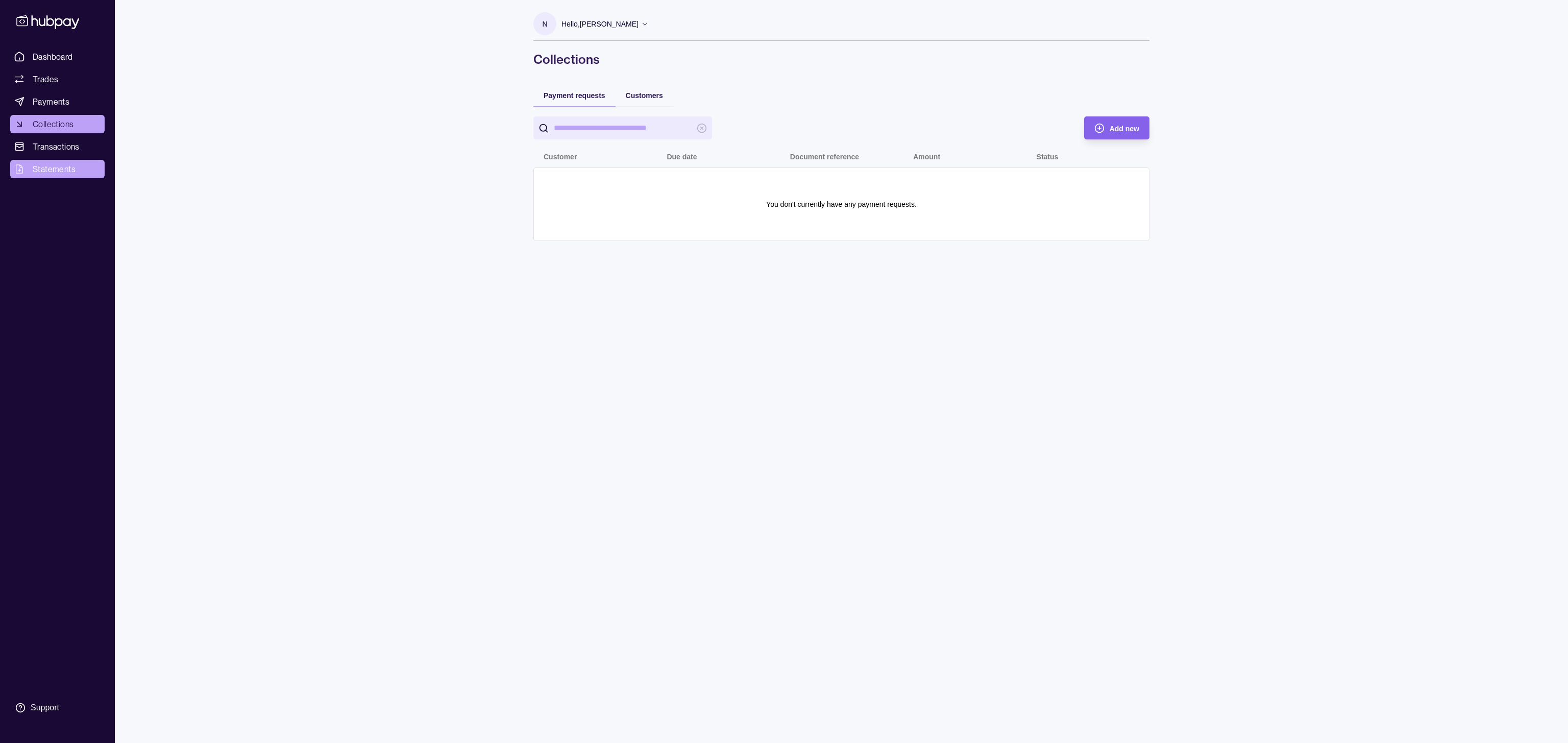
click at [68, 176] on link "Statements" at bounding box center [57, 169] width 94 height 18
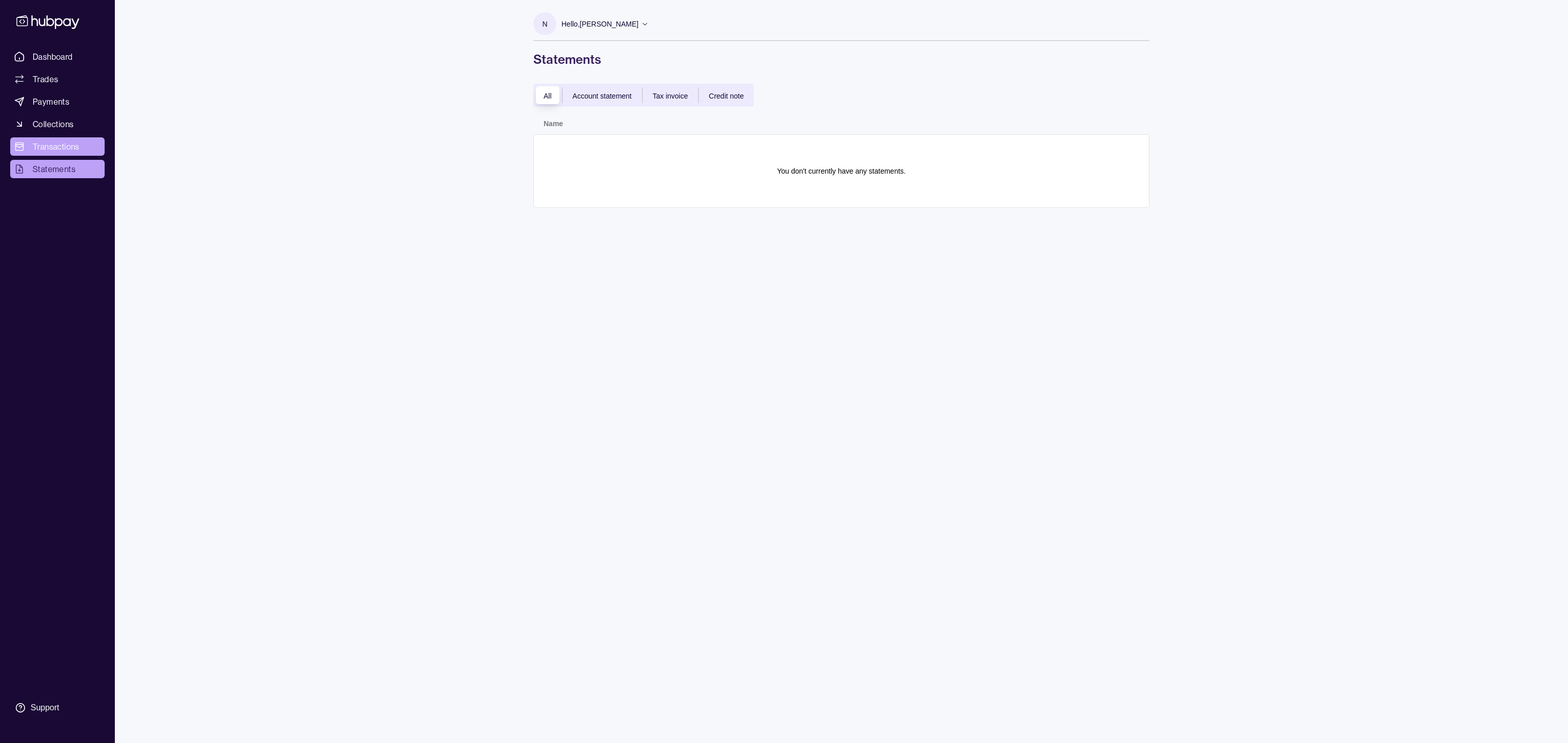
click at [69, 152] on span "Transactions" at bounding box center [56, 147] width 47 height 12
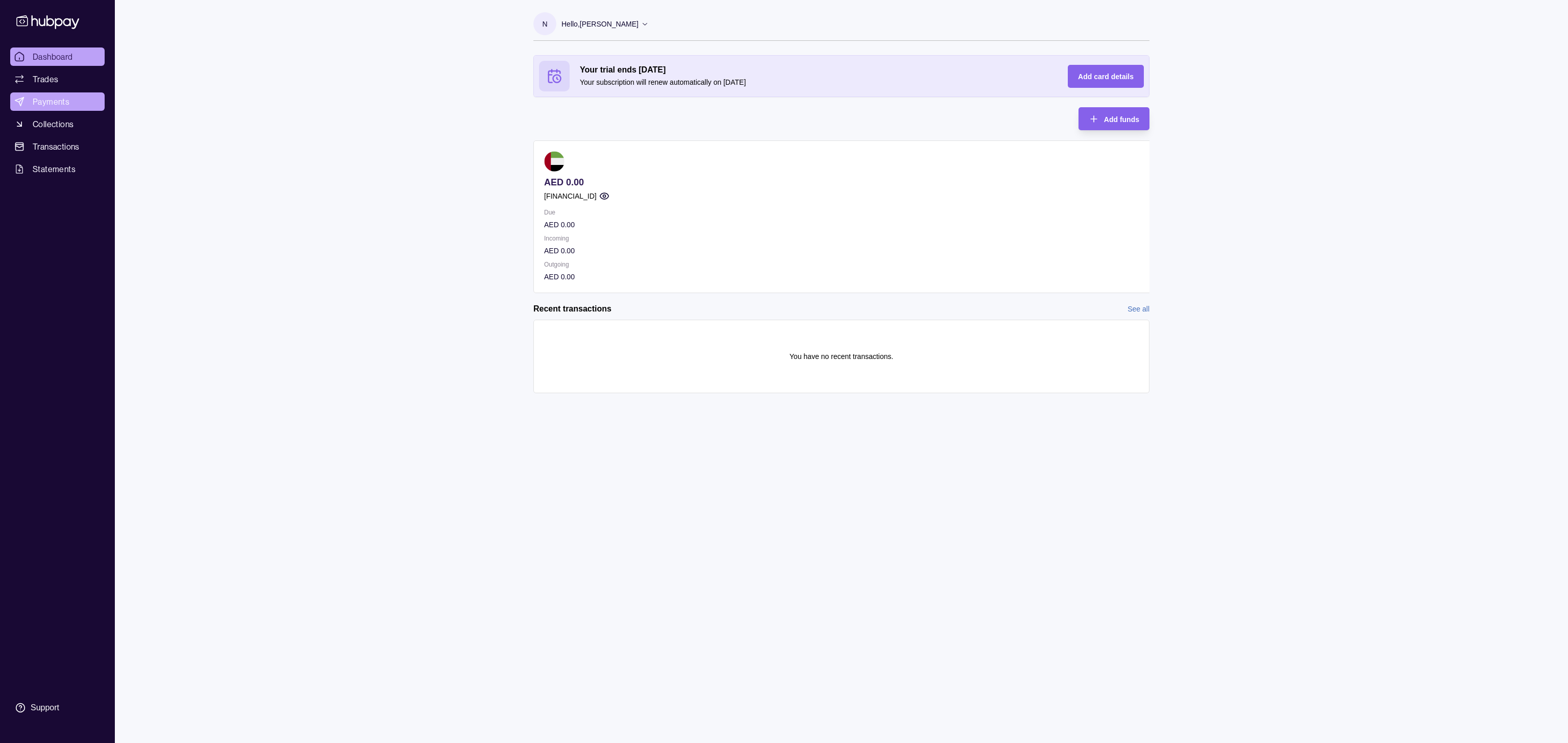
click at [57, 104] on span "Payments" at bounding box center [51, 102] width 37 height 12
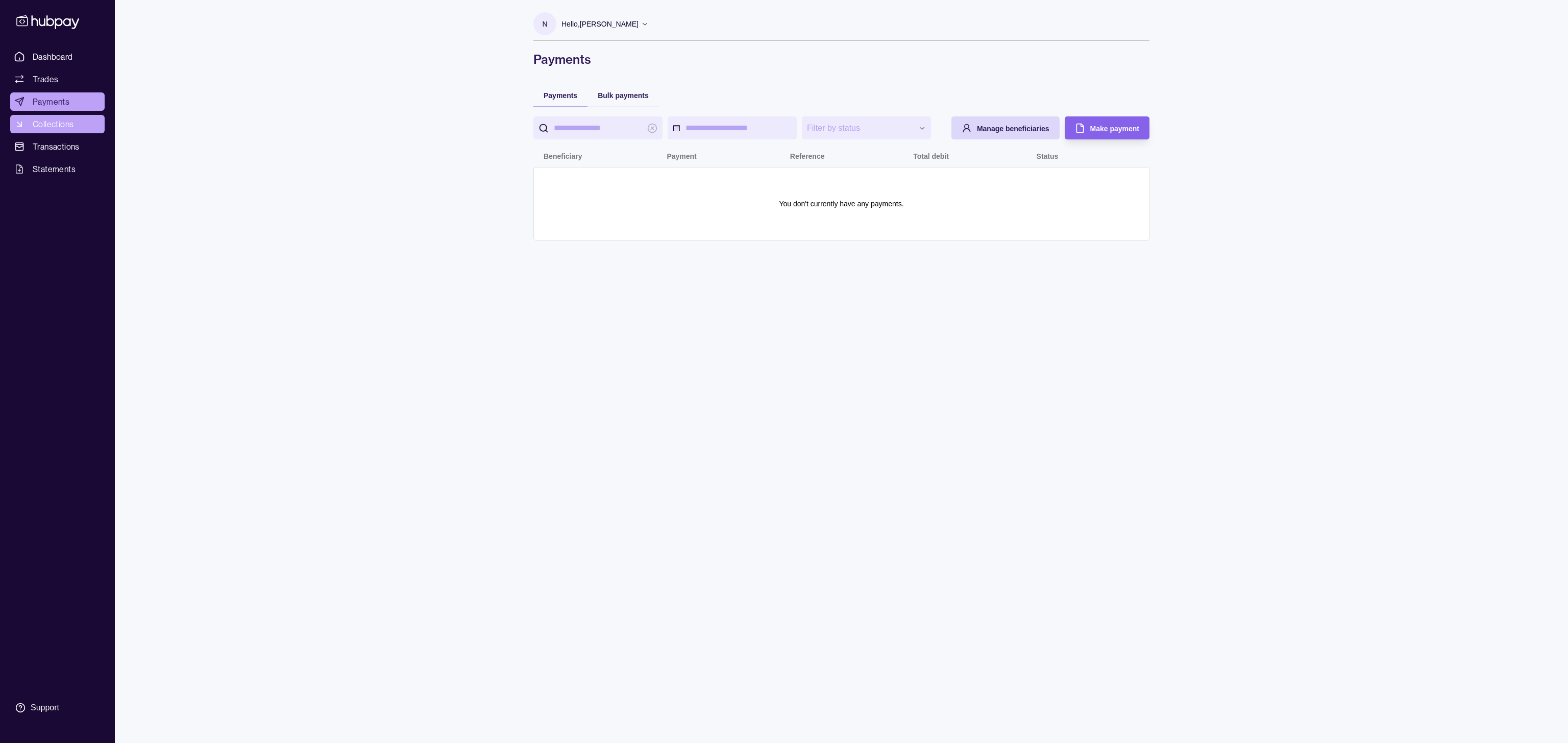
click at [61, 129] on span "Collections" at bounding box center [53, 124] width 41 height 12
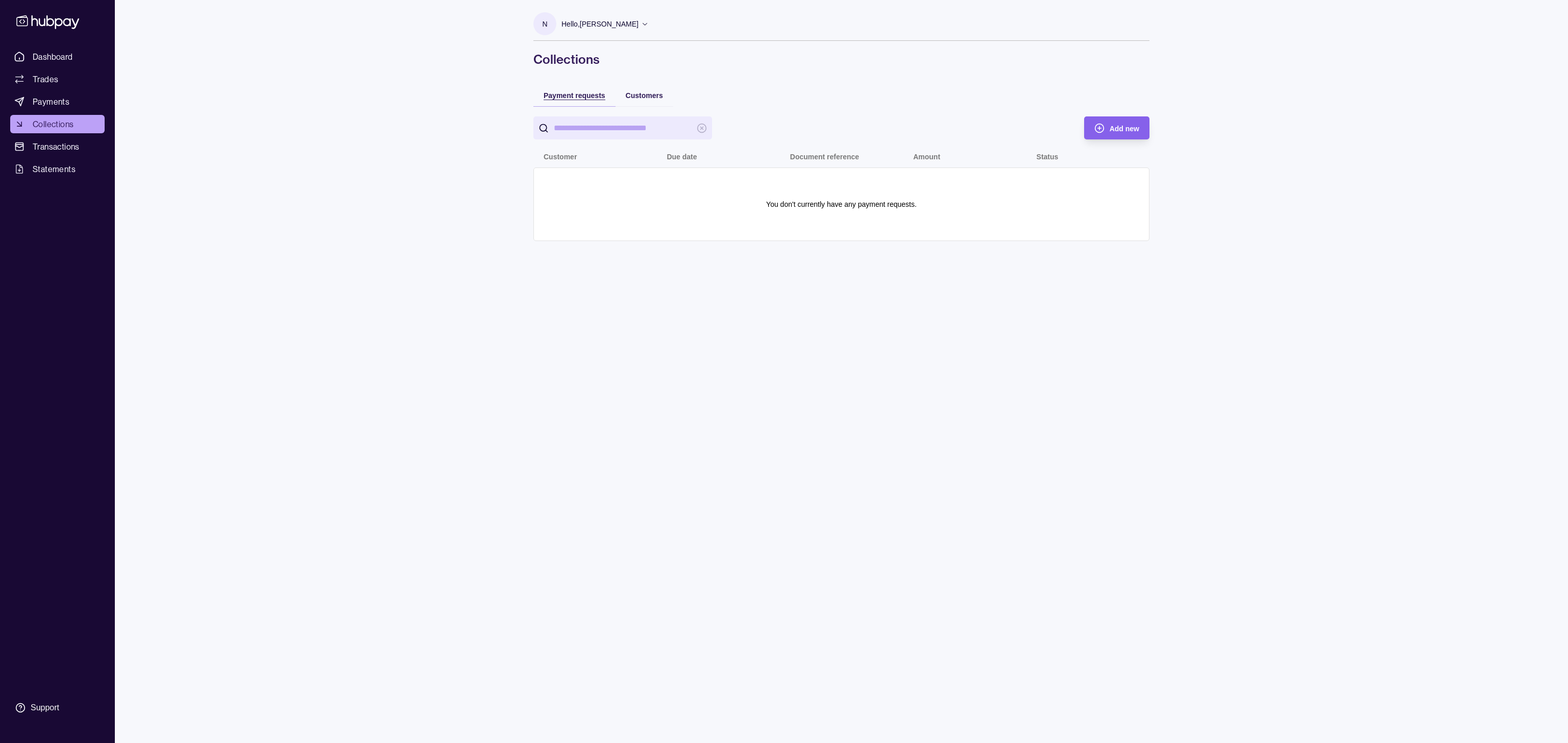
click at [572, 96] on span "Payment requests" at bounding box center [574, 95] width 61 height 8
click at [1098, 135] on div "Add new" at bounding box center [1109, 128] width 60 height 23
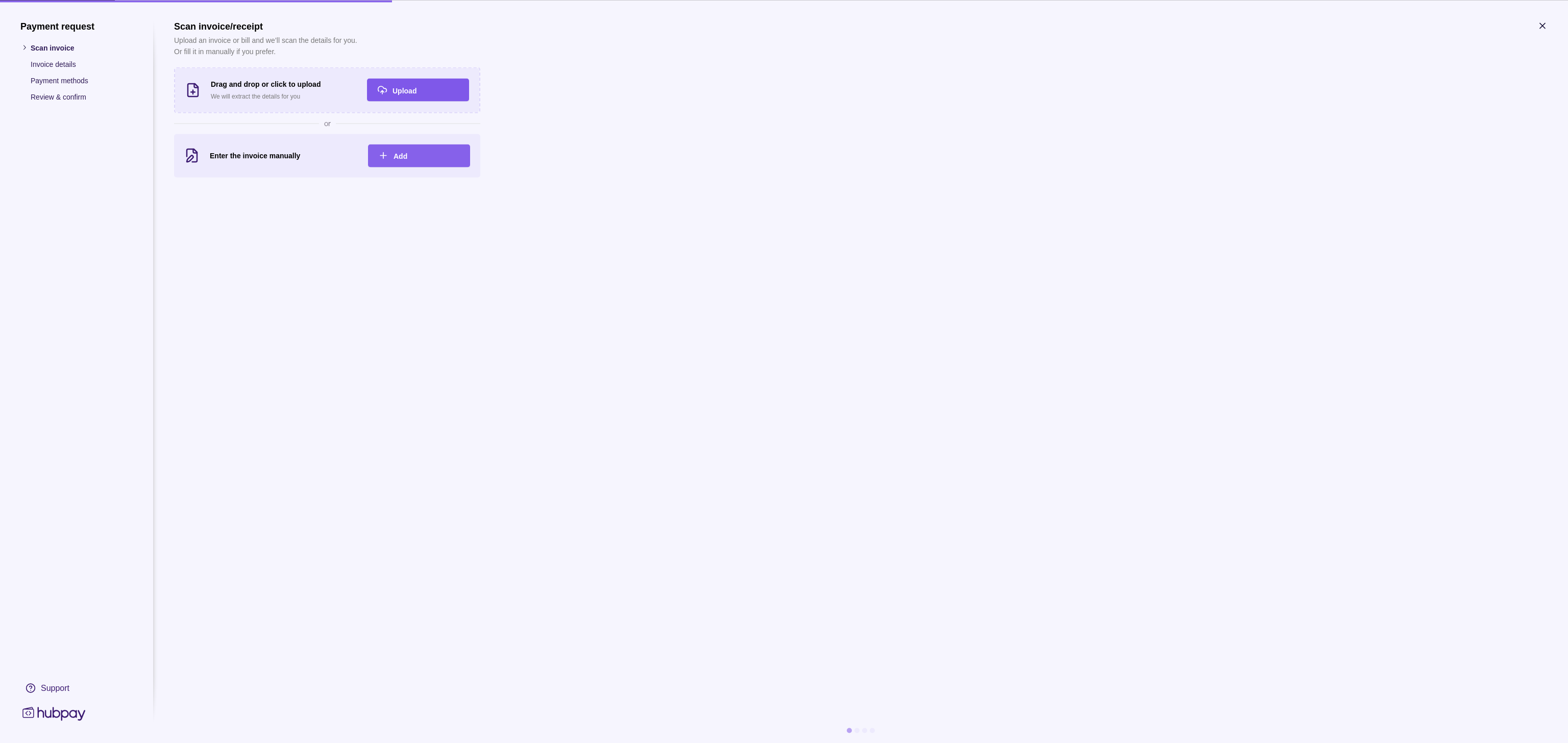
click at [416, 94] on span "Upload" at bounding box center [404, 90] width 24 height 8
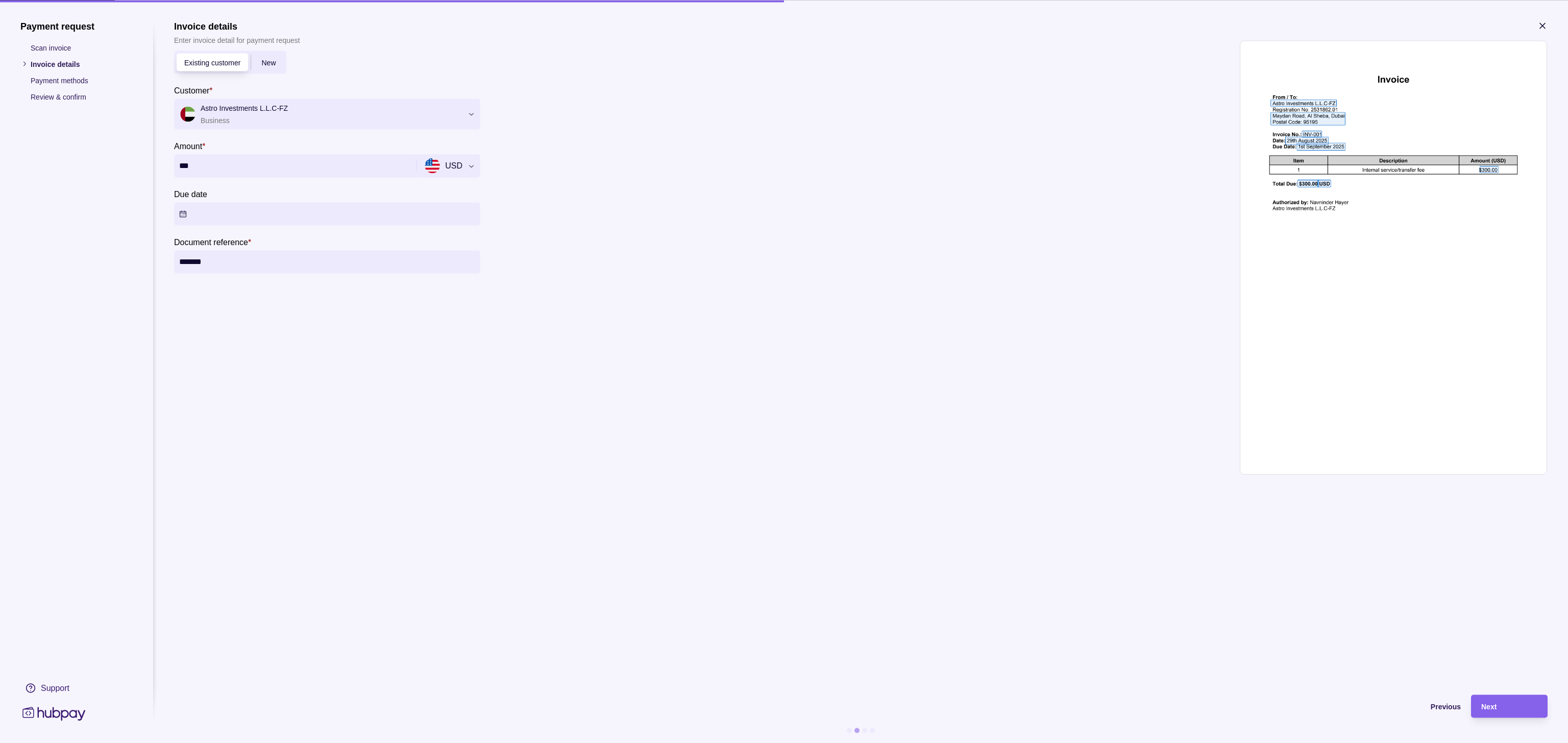
click at [480, 225] on button "Due date" at bounding box center [327, 214] width 306 height 23
click at [674, 375] on button "4" at bounding box center [673, 375] width 14 height 14
click at [1481, 703] on span "Next" at bounding box center [1488, 706] width 15 height 8
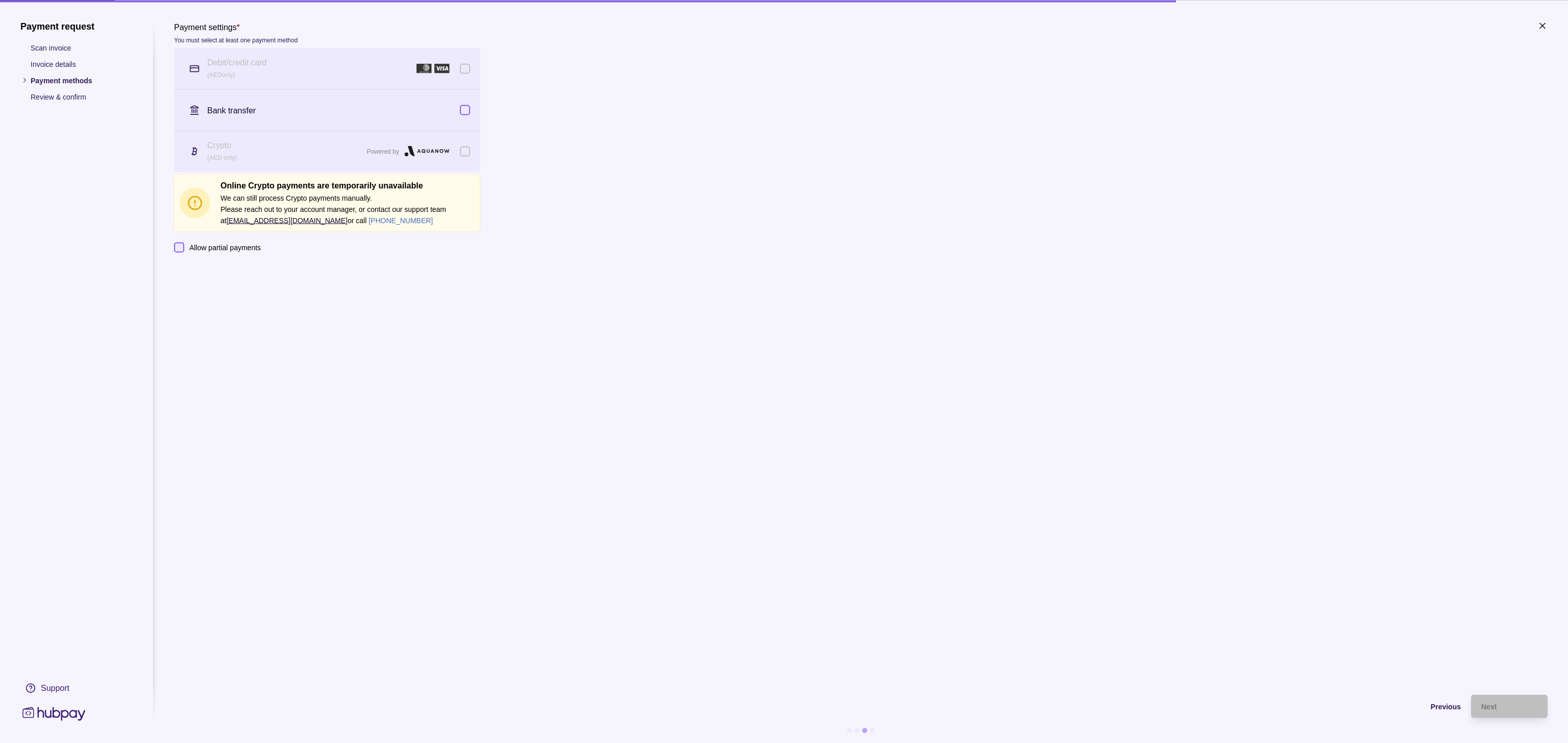
click at [480, 172] on div "Crypto (AED only) Powered by" at bounding box center [327, 151] width 306 height 41
click at [261, 253] on label "Allow partial payments" at bounding box center [223, 247] width 77 height 11
click at [184, 252] on button "Allow partial payments" at bounding box center [179, 247] width 10 height 10
click at [261, 253] on label "Allow partial payments" at bounding box center [223, 247] width 77 height 11
click at [184, 252] on button "Allow partial payments" at bounding box center [179, 247] width 10 height 10
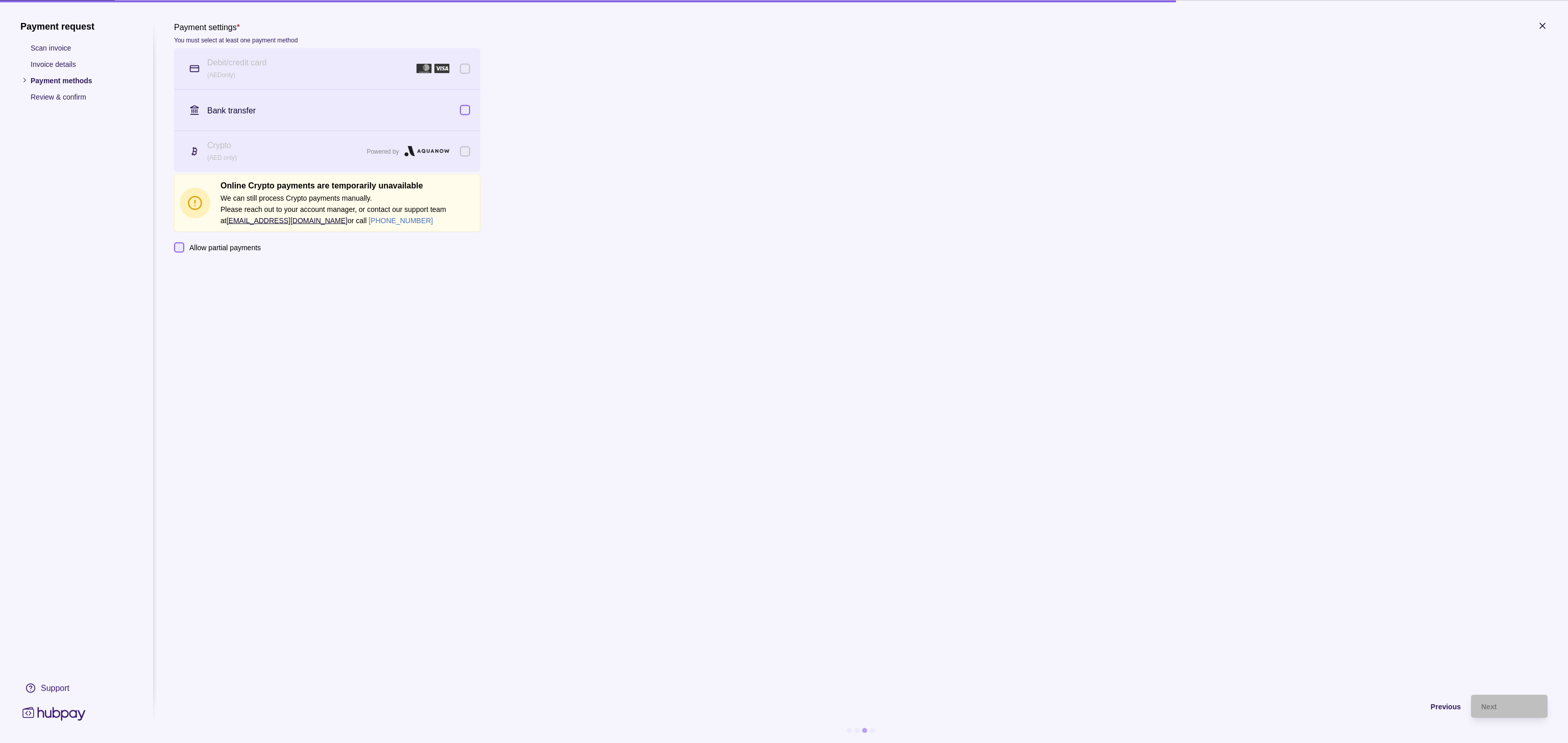
click at [470, 115] on button "button" at bounding box center [465, 110] width 10 height 10
click at [69, 682] on div "Support" at bounding box center [55, 688] width 29 height 11
drag, startPoint x: 599, startPoint y: 403, endPoint x: 549, endPoint y: 438, distance: 61.0
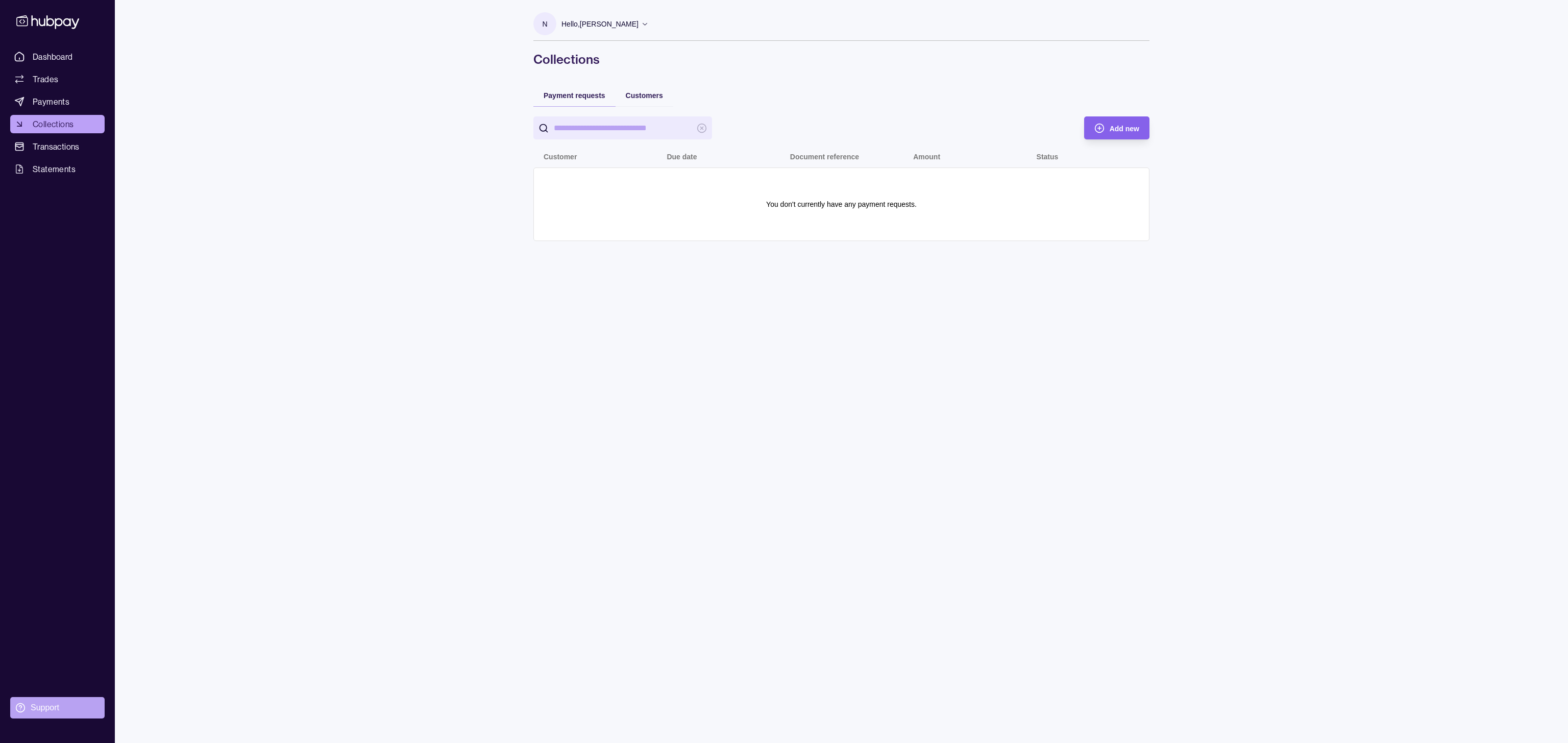
click at [51, 711] on div "Support" at bounding box center [44, 708] width 29 height 11
click at [44, 62] on span "Dashboard" at bounding box center [53, 57] width 40 height 12
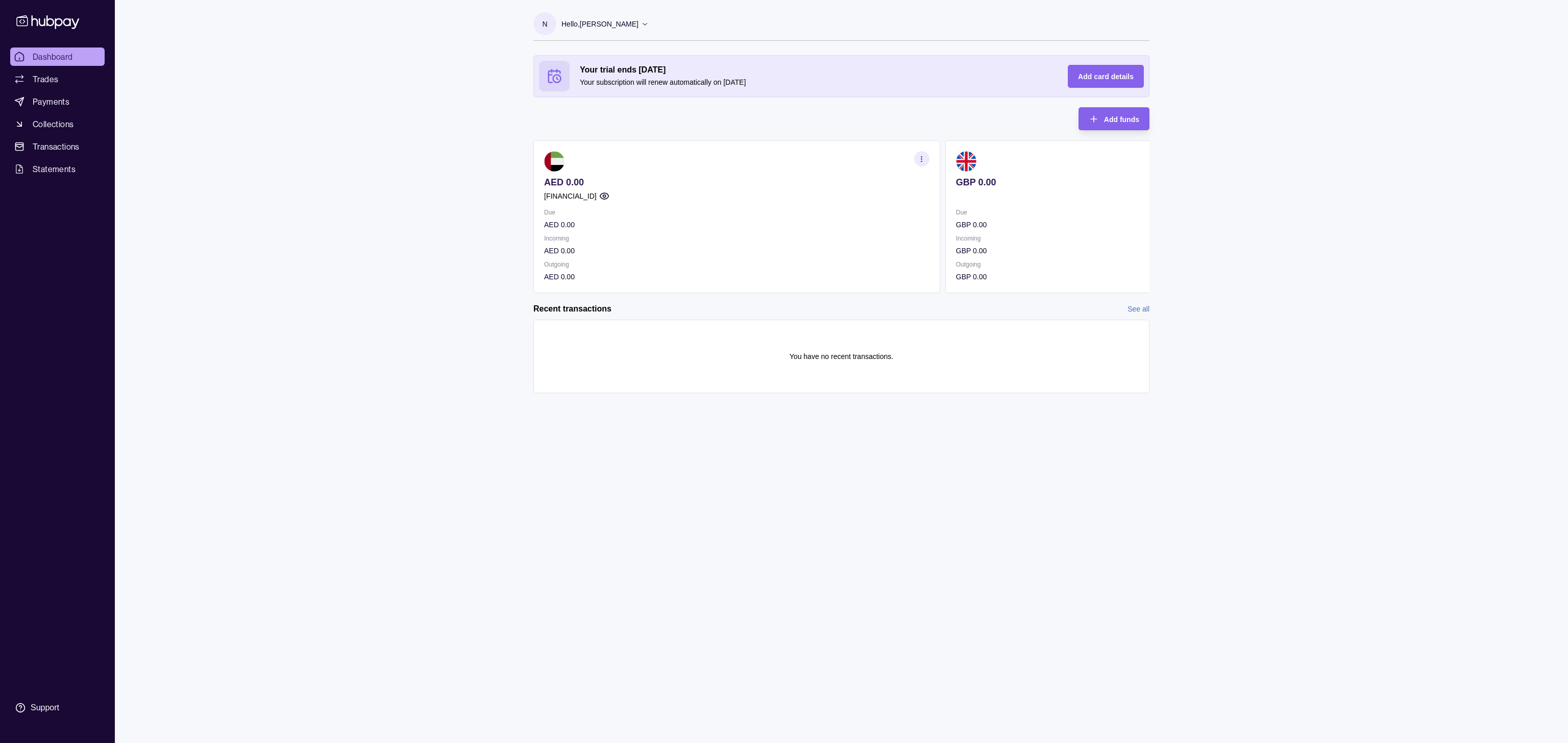
click at [621, 19] on p "Hello, [PERSON_NAME]" at bounding box center [600, 24] width 77 height 11
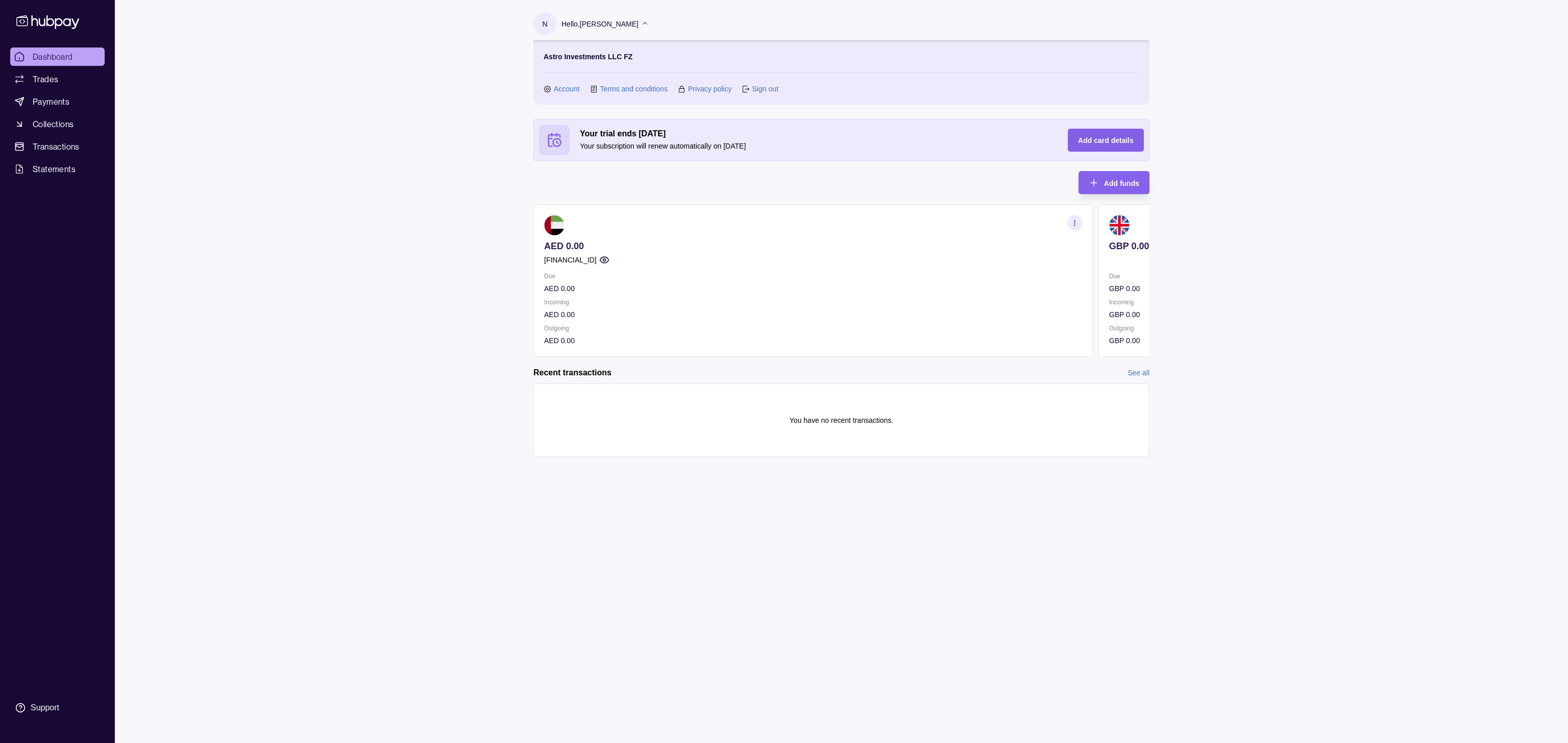
scroll to position [0, 2]
click at [1110, 138] on span "Add card details" at bounding box center [1105, 140] width 55 height 8
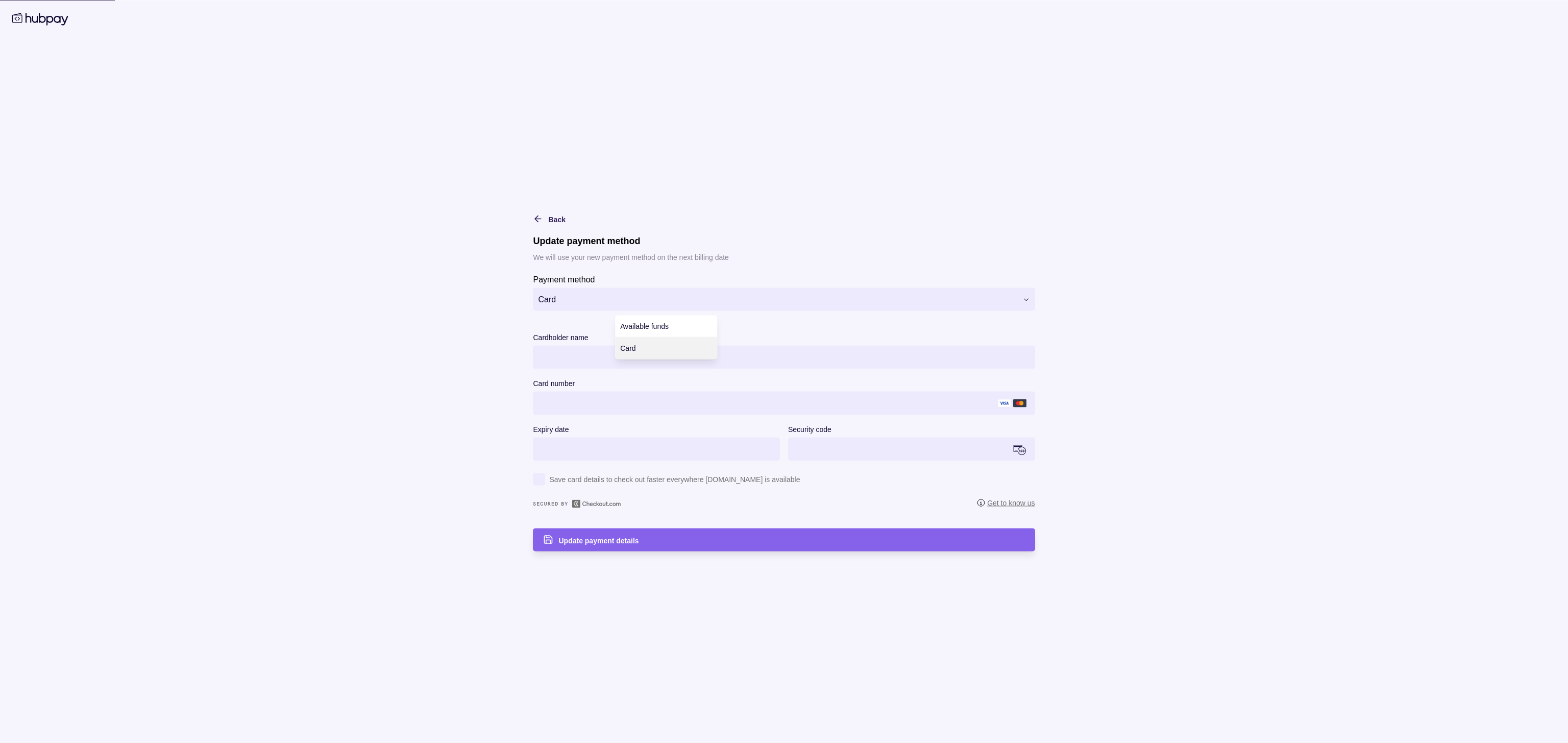
click at [685, 296] on html "**********" at bounding box center [784, 372] width 1568 height 743
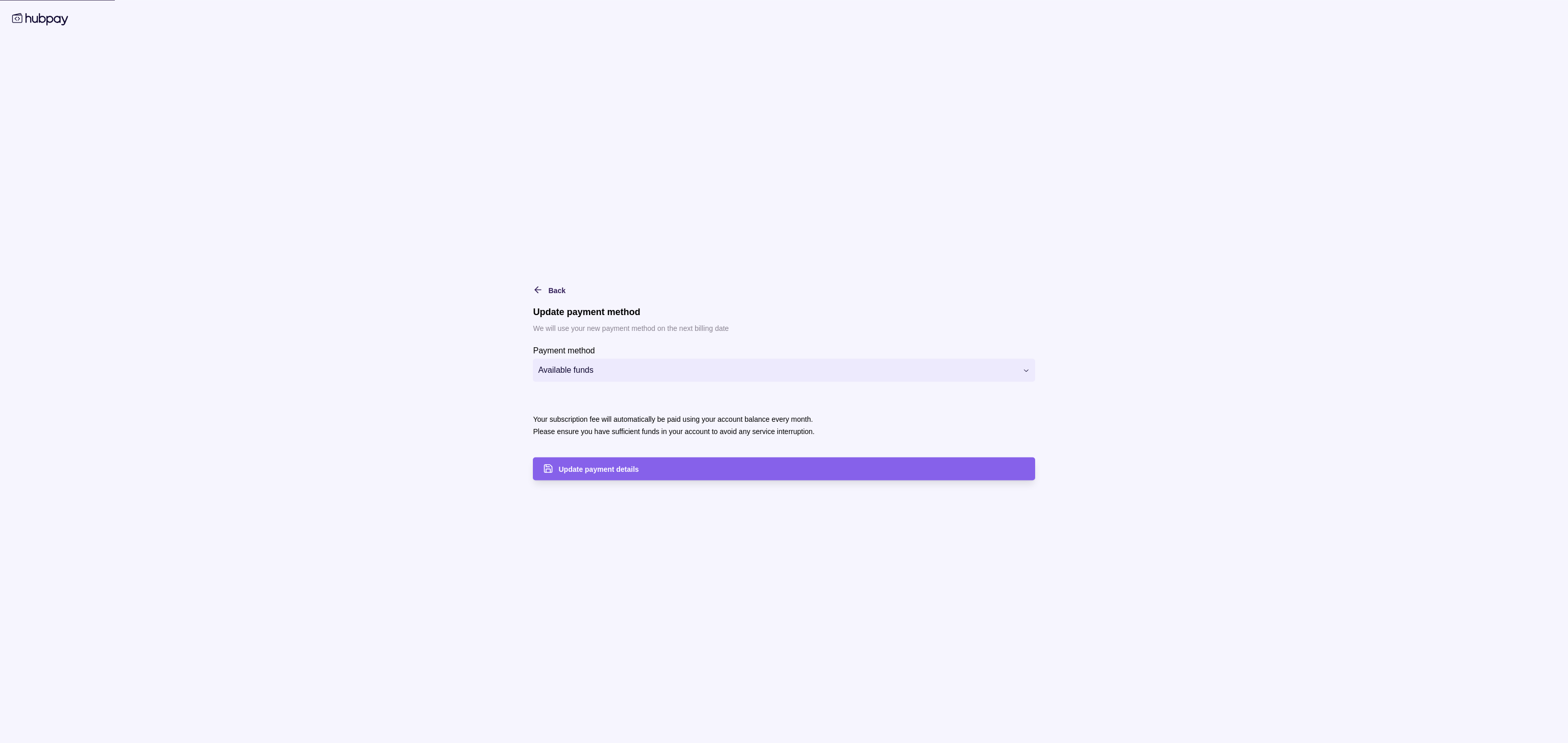
click at [696, 384] on div "**********" at bounding box center [783, 412] width 502 height 136
click at [699, 373] on html "**********" at bounding box center [784, 372] width 1568 height 743
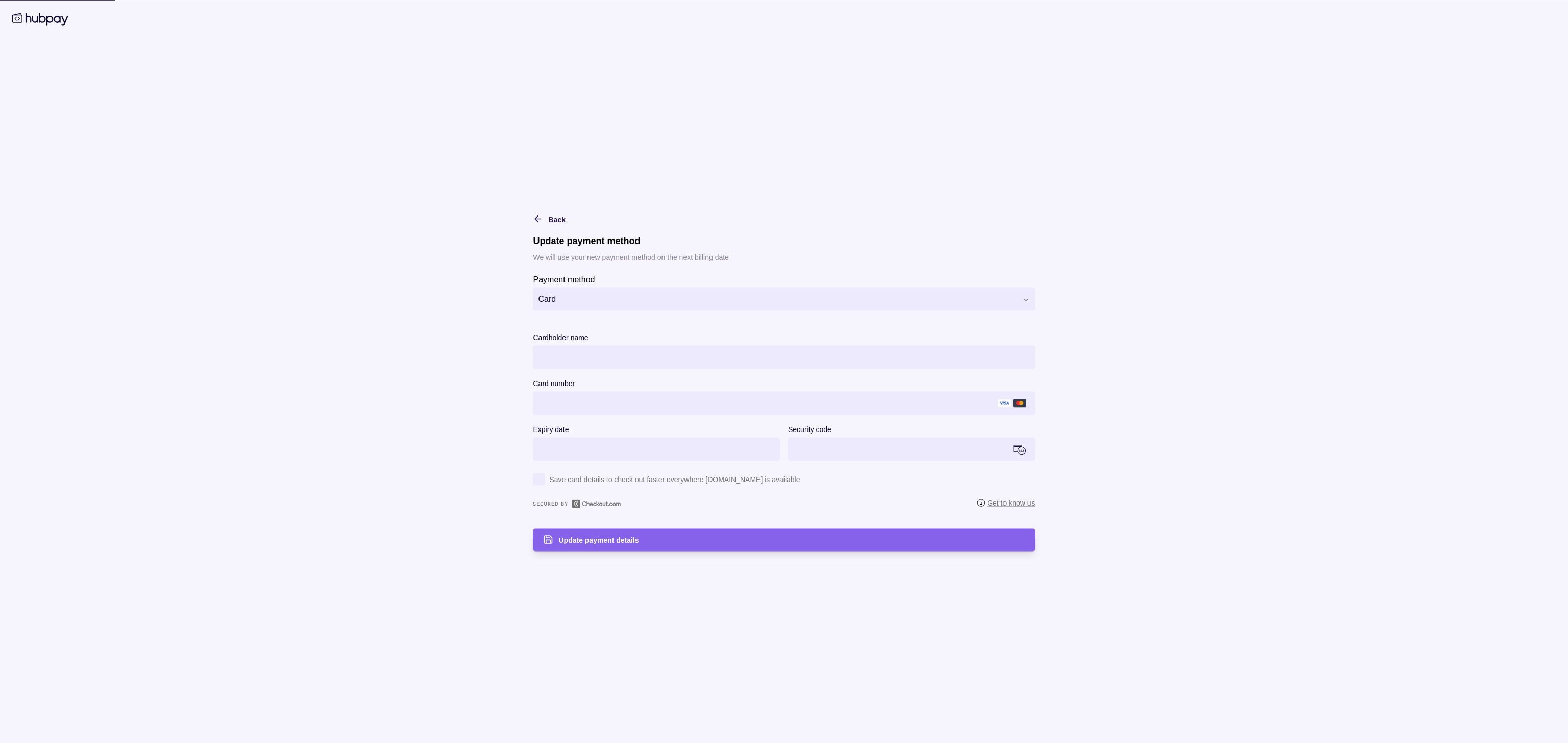
scroll to position [0, 26]
click at [783, 285] on section "**********" at bounding box center [783, 292] width 502 height 38
click at [686, 301] on html "**********" at bounding box center [784, 372] width 1568 height 743
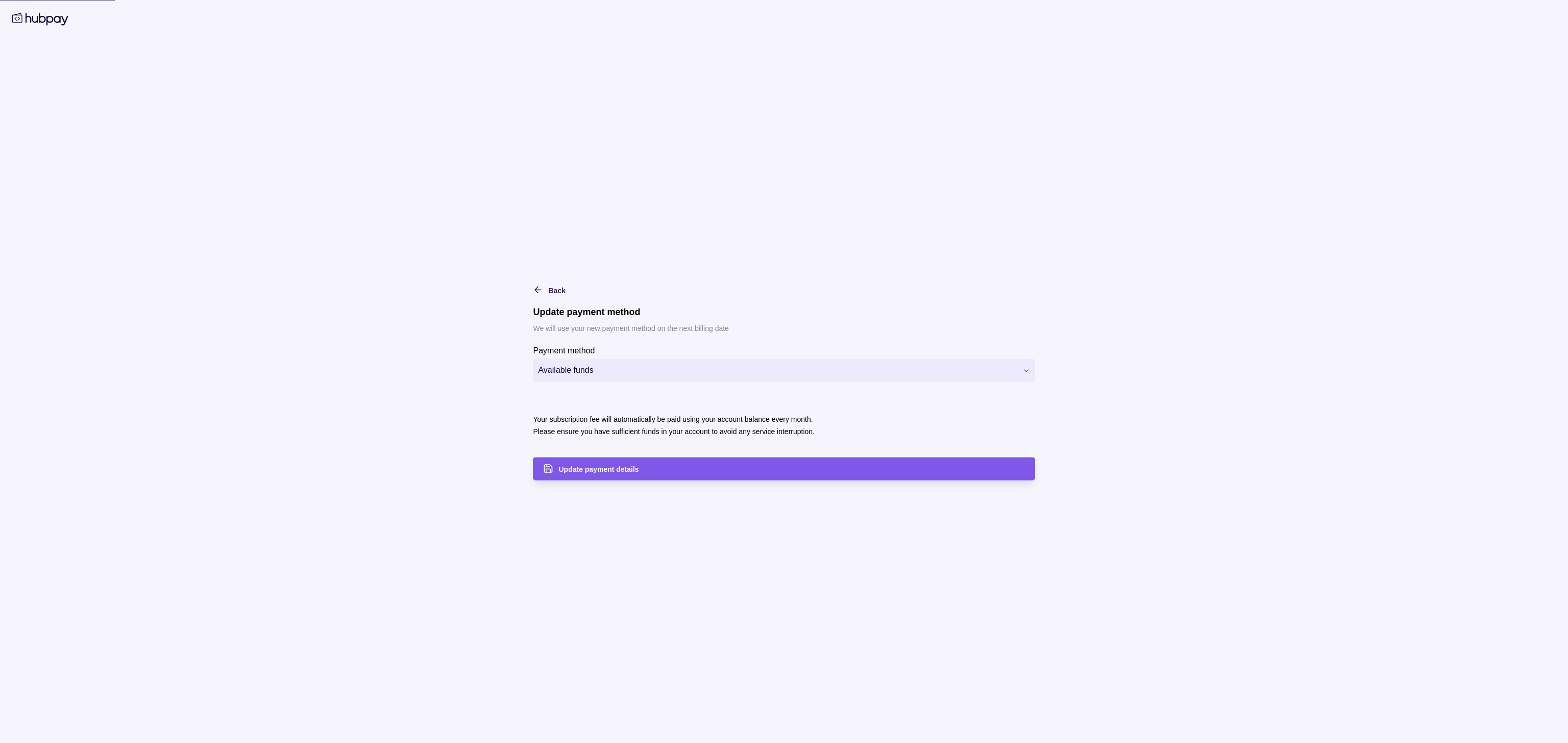
click at [746, 473] on div "Update payment details" at bounding box center [791, 469] width 466 height 12
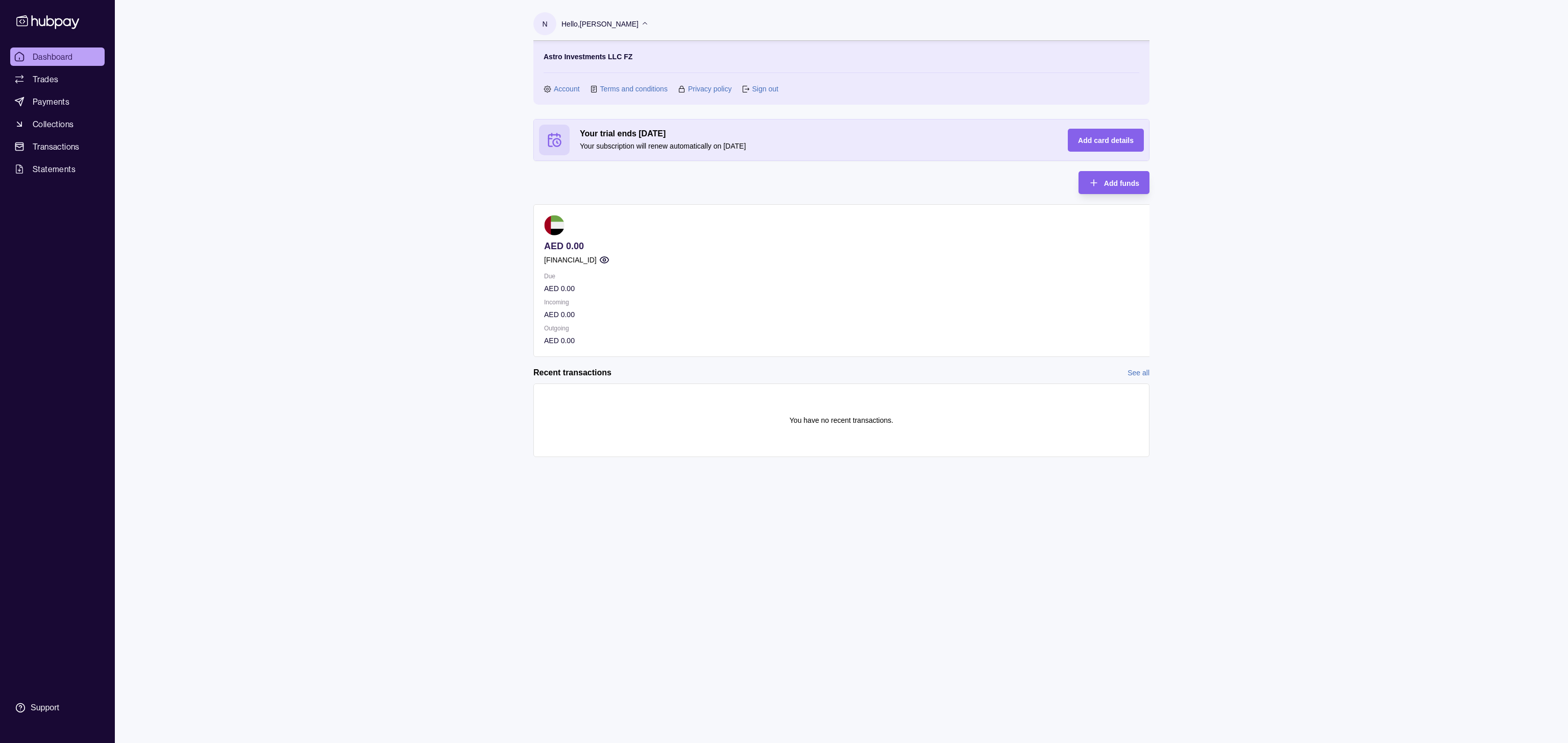
scroll to position [0, 45]
drag, startPoint x: 225, startPoint y: 158, endPoint x: 0, endPoint y: 192, distance: 227.6
click at [310, 163] on div "Dashboard Trades Payments Collections Transactions Statements Support N Hello, …" at bounding box center [784, 372] width 1568 height 743
click at [6, 199] on div "Dashboard Trades Payments Collections Transactions Statements Support" at bounding box center [57, 383] width 103 height 671
click at [561, 23] on p "Hello, [PERSON_NAME]" at bounding box center [600, 24] width 77 height 11
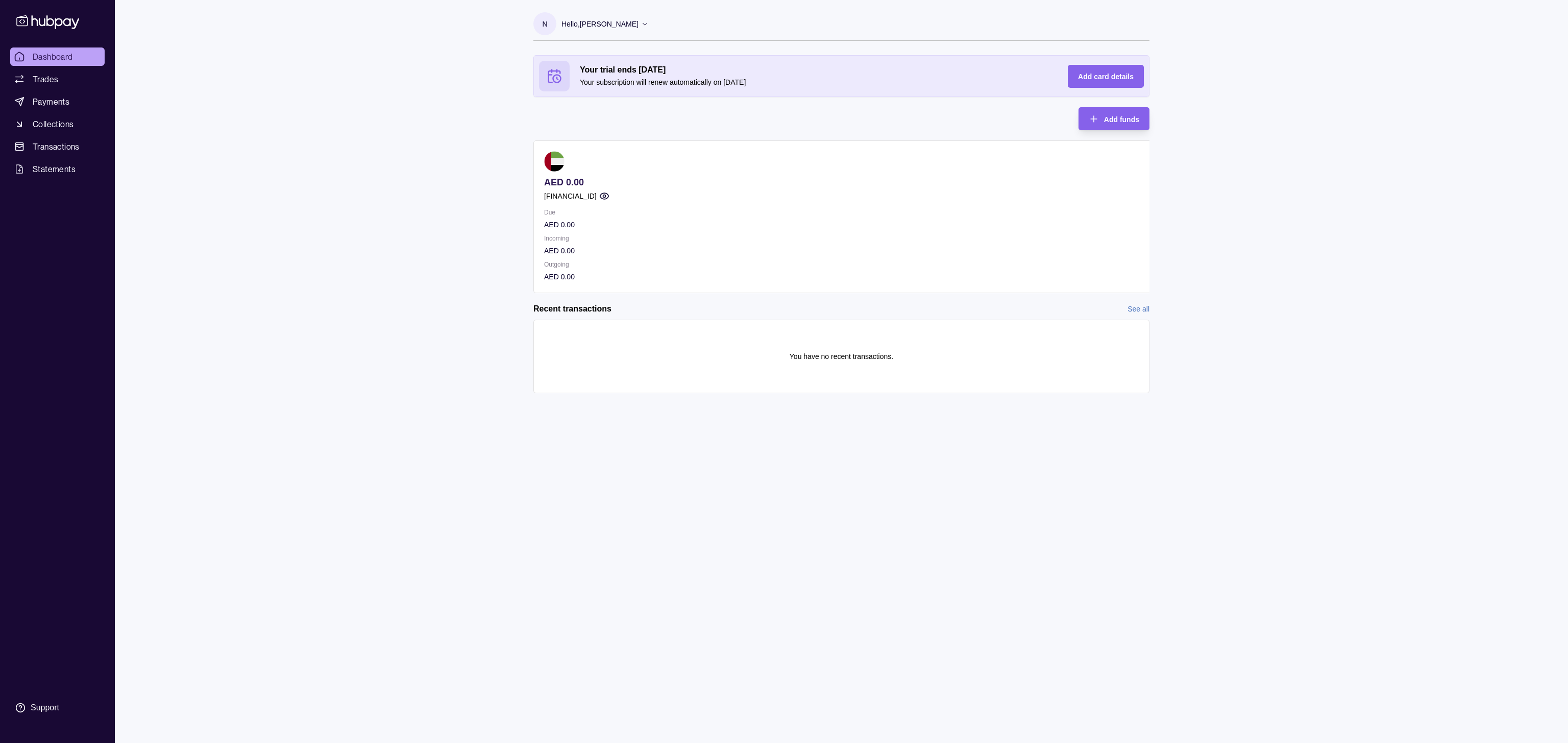
click at [561, 21] on p "Hello, [PERSON_NAME]" at bounding box center [600, 24] width 77 height 11
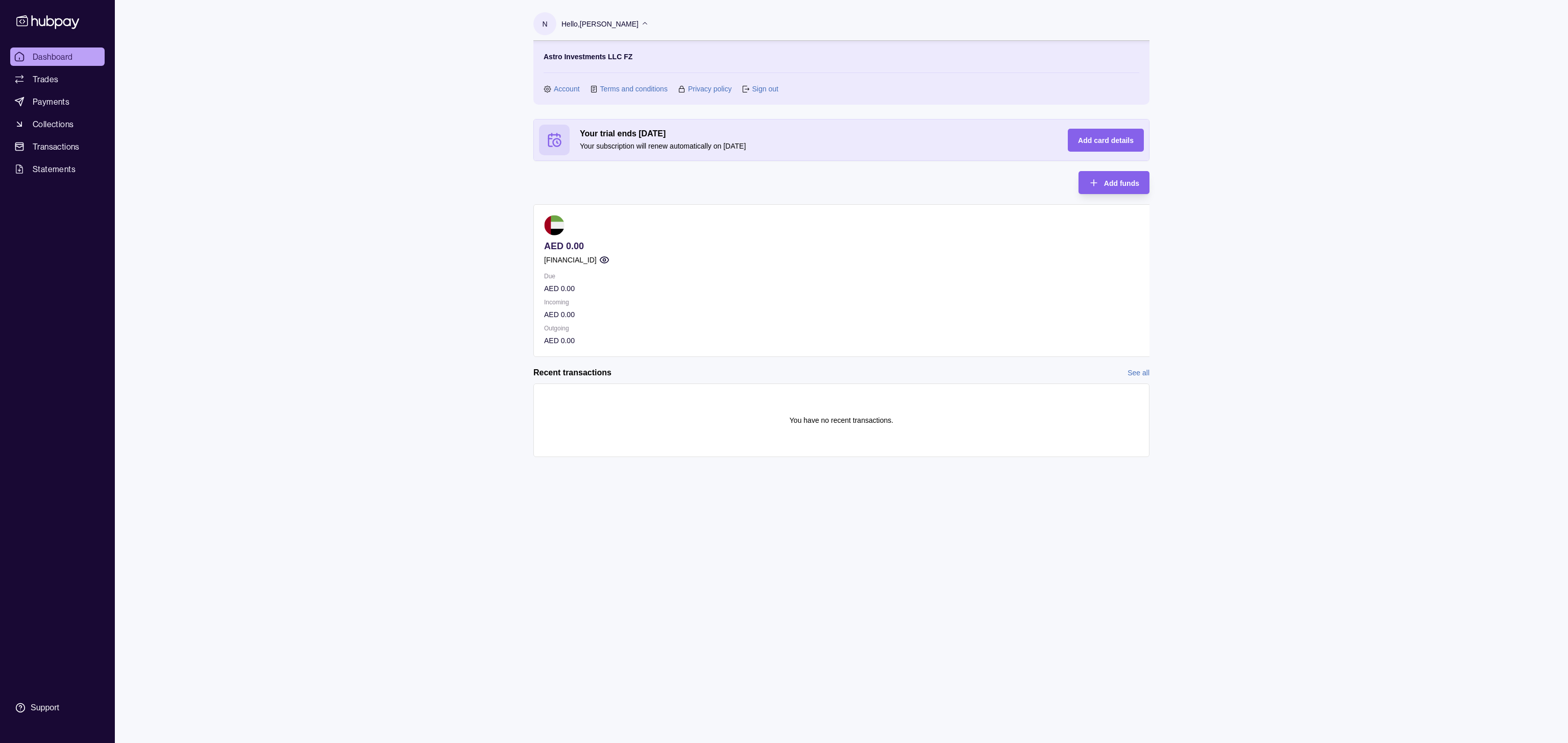
click at [1222, 167] on div "Dashboard Trades Payments Collections Transactions Statements Support N Hello, …" at bounding box center [784, 372] width 1568 height 743
click at [752, 90] on link "Sign out" at bounding box center [765, 89] width 26 height 11
